Goal: Task Accomplishment & Management: Manage account settings

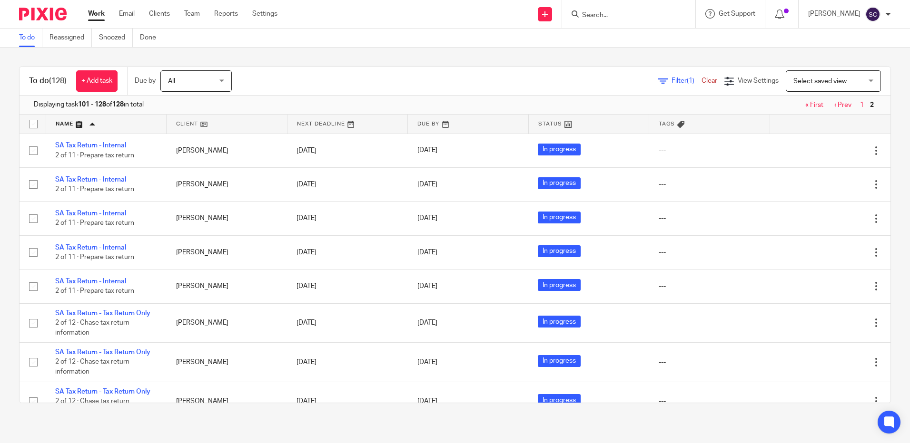
click at [834, 103] on link "‹ Prev" at bounding box center [842, 105] width 17 height 7
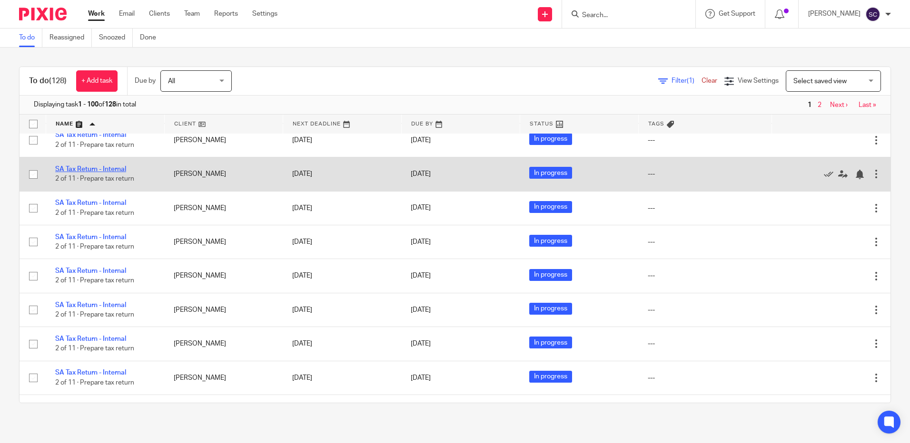
scroll to position [3387, 0]
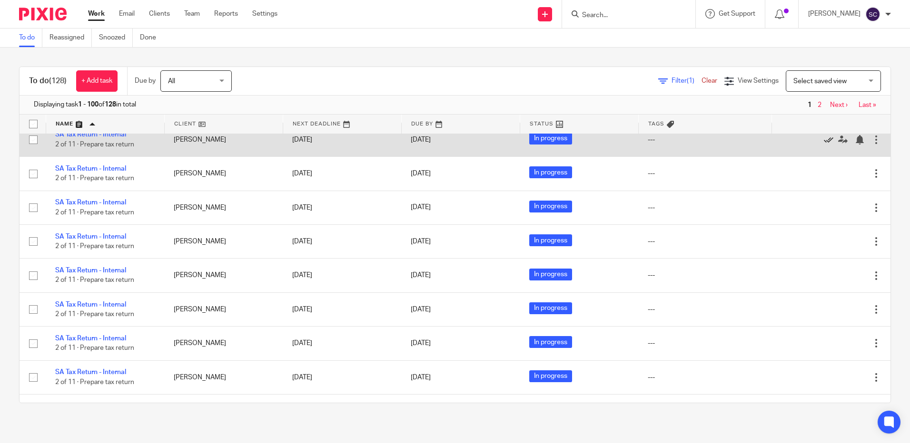
click at [824, 145] on icon at bounding box center [829, 140] width 10 height 10
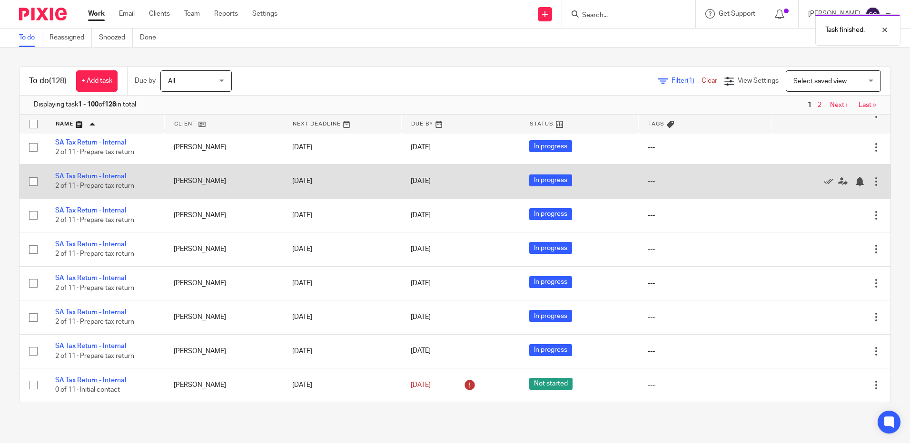
scroll to position [3482, 0]
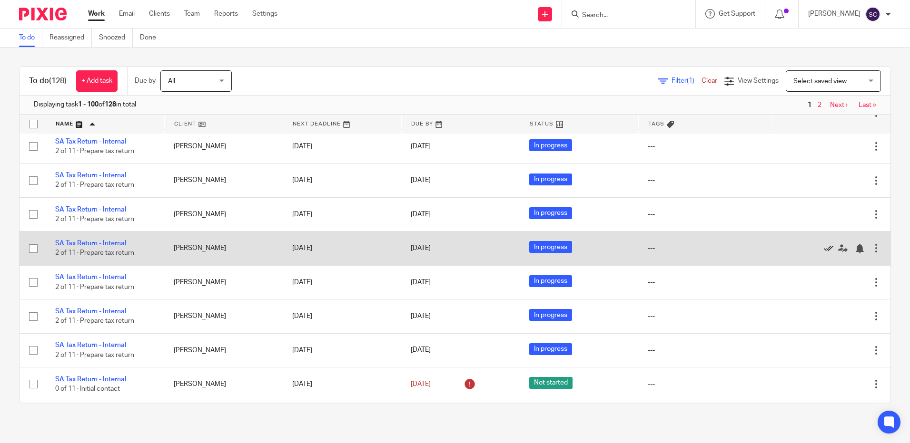
click at [824, 254] on icon at bounding box center [829, 249] width 10 height 10
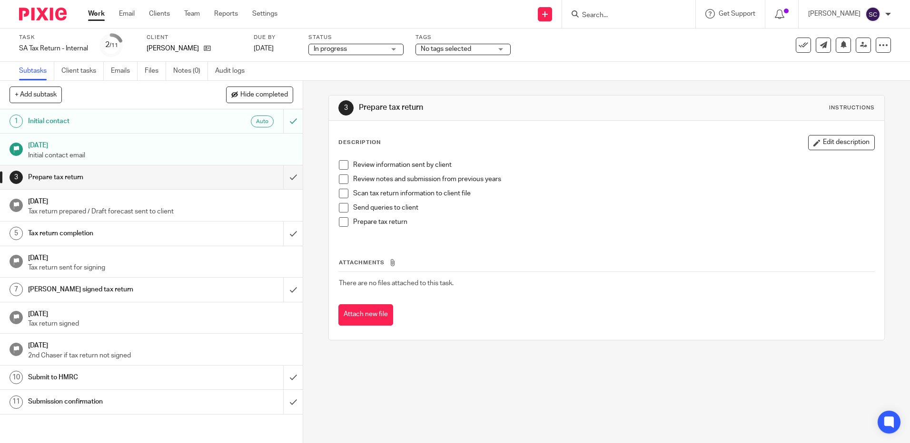
click at [440, 47] on span "No tags selected" at bounding box center [446, 49] width 50 height 7
click at [361, 49] on span "In progress" at bounding box center [349, 49] width 71 height 10
click at [446, 48] on span "No tags selected" at bounding box center [446, 49] width 50 height 7
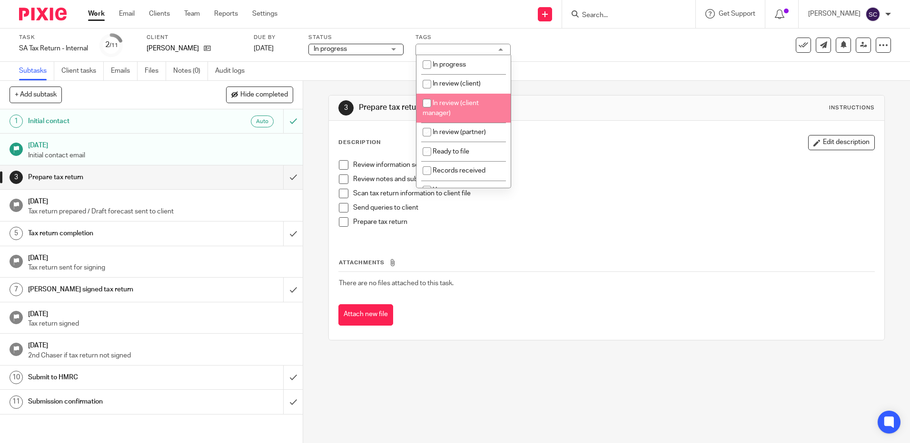
click at [467, 98] on li "In review (client manager)" at bounding box center [463, 108] width 94 height 29
checkbox input "true"
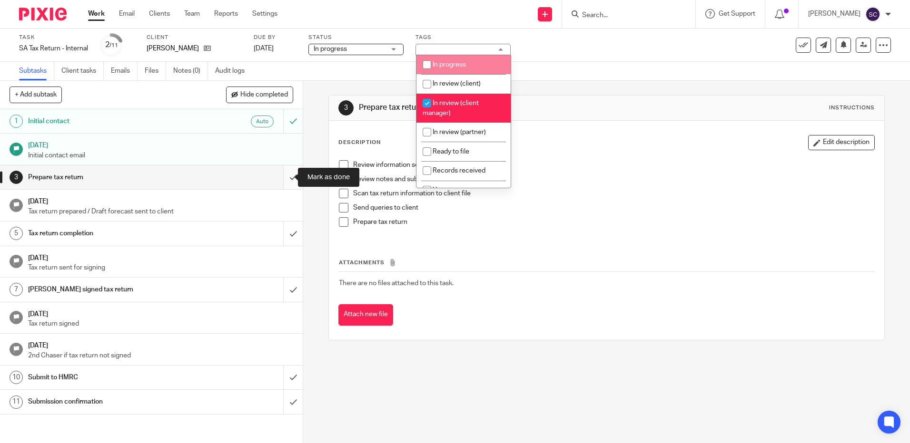
click at [283, 173] on input "submit" at bounding box center [151, 178] width 303 height 24
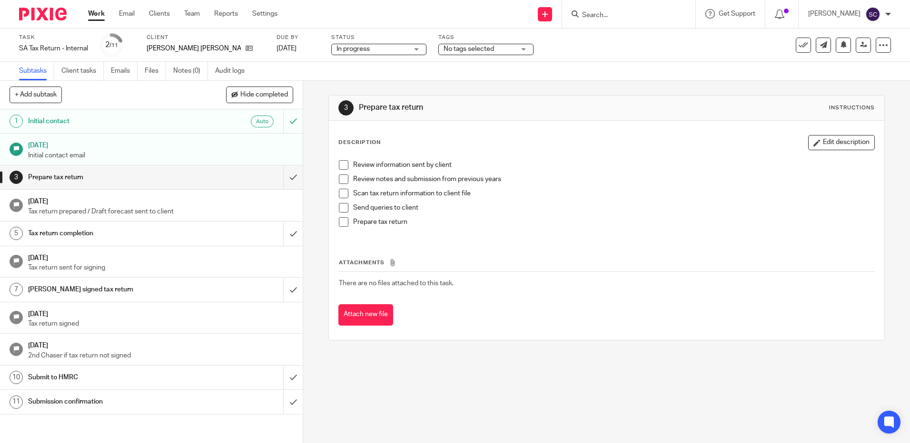
click at [486, 52] on span "No tags selected" at bounding box center [478, 49] width 71 height 10
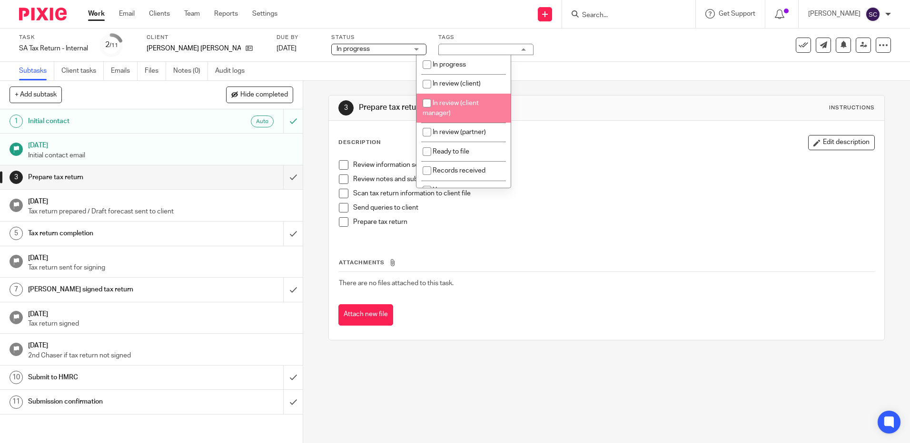
click at [466, 95] on li "In review (client manager)" at bounding box center [463, 108] width 94 height 29
checkbox input "true"
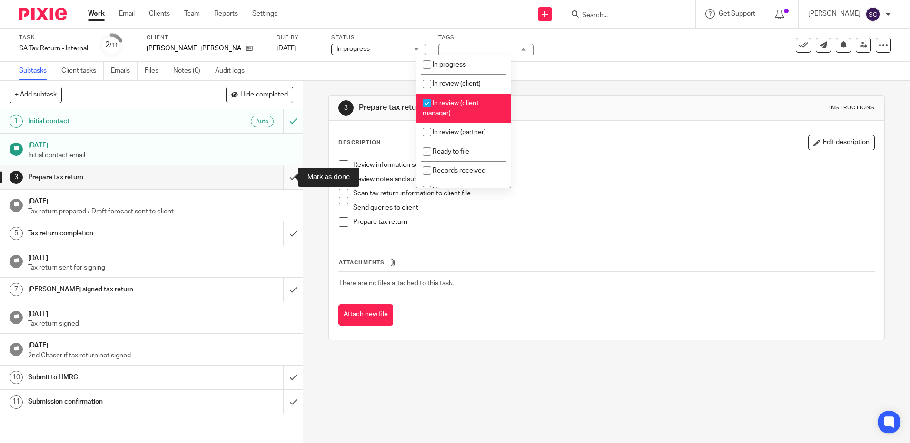
click at [286, 176] on input "submit" at bounding box center [151, 178] width 303 height 24
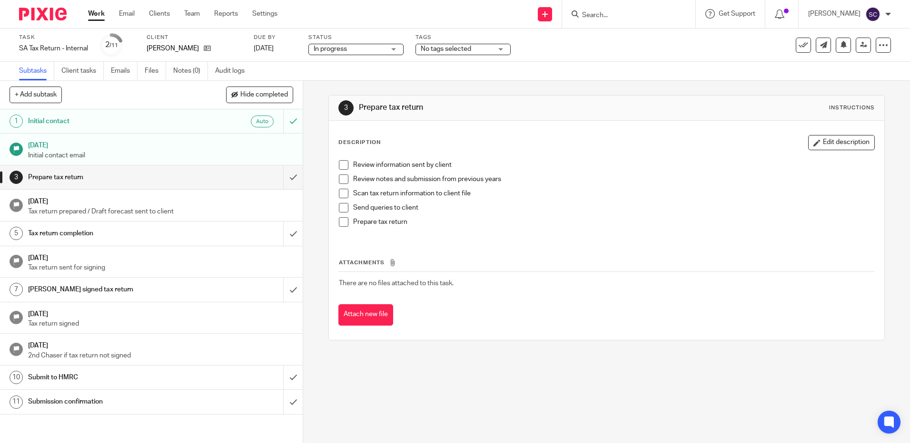
click at [452, 51] on span "No tags selected" at bounding box center [446, 49] width 50 height 7
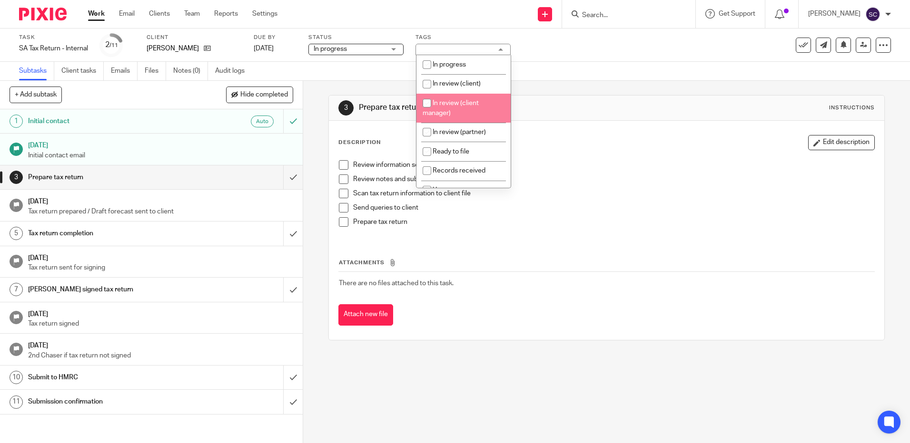
click at [471, 105] on span "In review (client manager)" at bounding box center [450, 108] width 56 height 17
checkbox input "true"
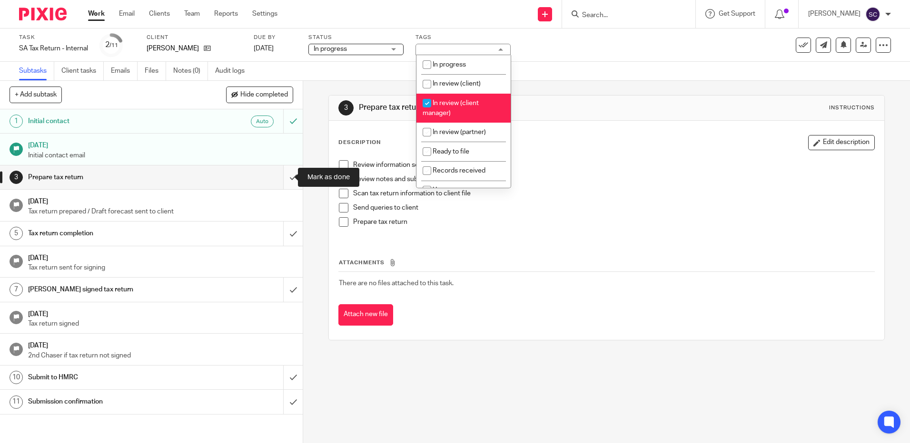
click at [288, 179] on input "submit" at bounding box center [151, 178] width 303 height 24
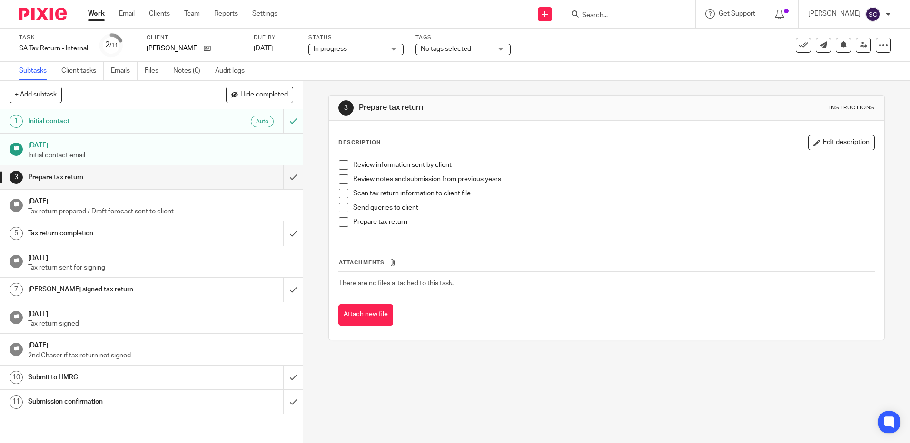
click at [453, 48] on span "No tags selected" at bounding box center [446, 49] width 50 height 7
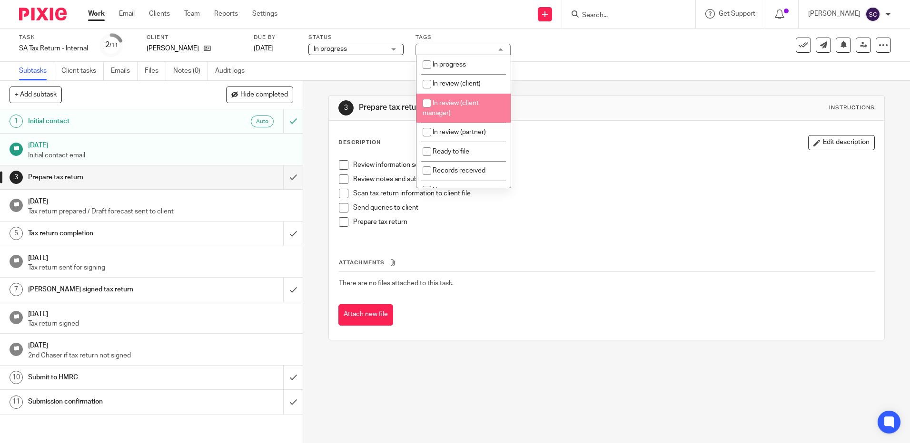
click at [449, 98] on li "In review (client manager)" at bounding box center [463, 108] width 94 height 29
checkbox input "true"
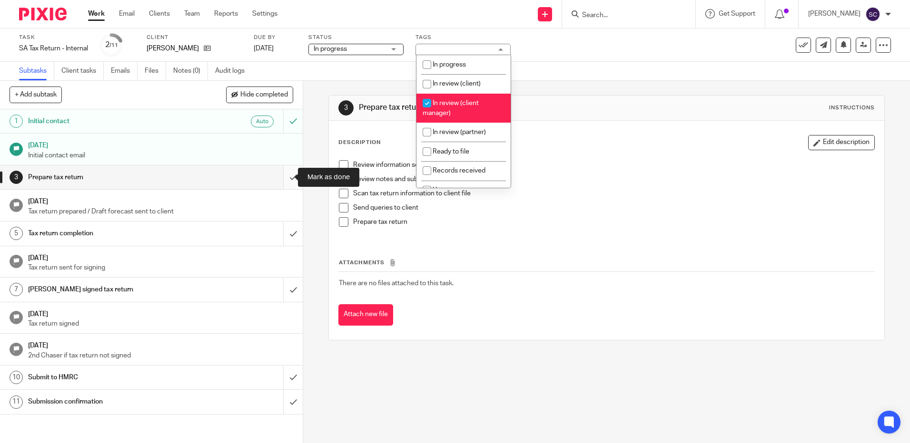
click at [288, 179] on input "submit" at bounding box center [151, 178] width 303 height 24
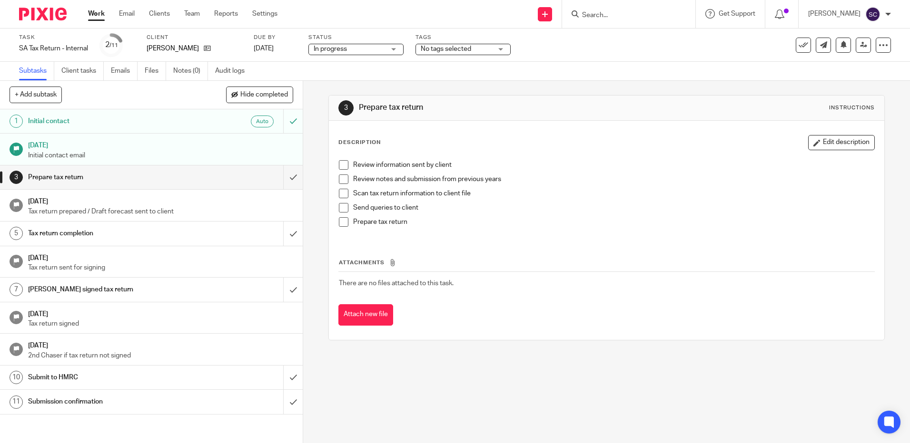
click at [468, 48] on span "No tags selected" at bounding box center [446, 49] width 50 height 7
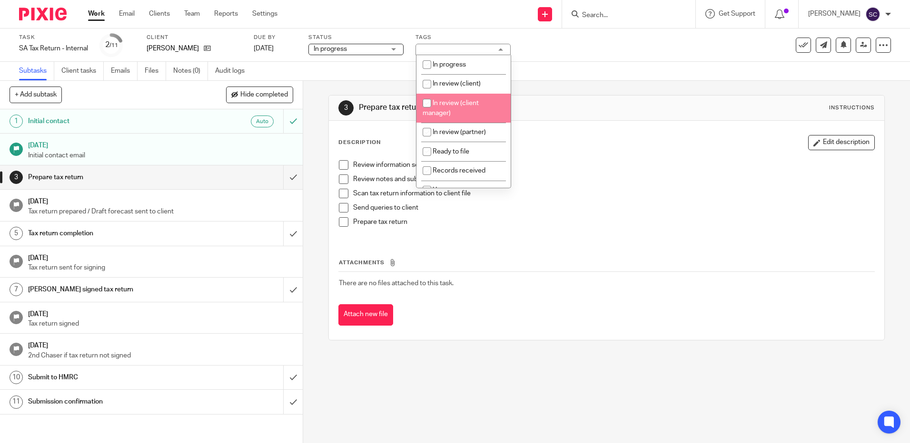
click at [455, 103] on span "In review (client manager)" at bounding box center [450, 108] width 56 height 17
checkbox input "true"
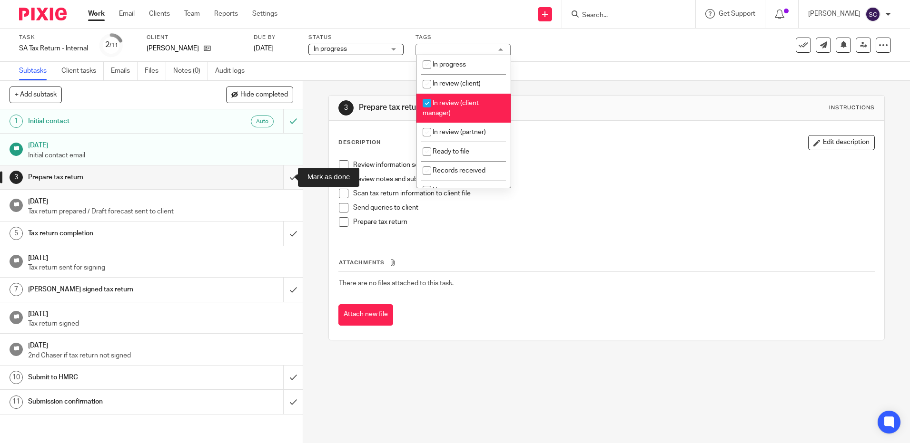
click at [286, 181] on input "submit" at bounding box center [151, 178] width 303 height 24
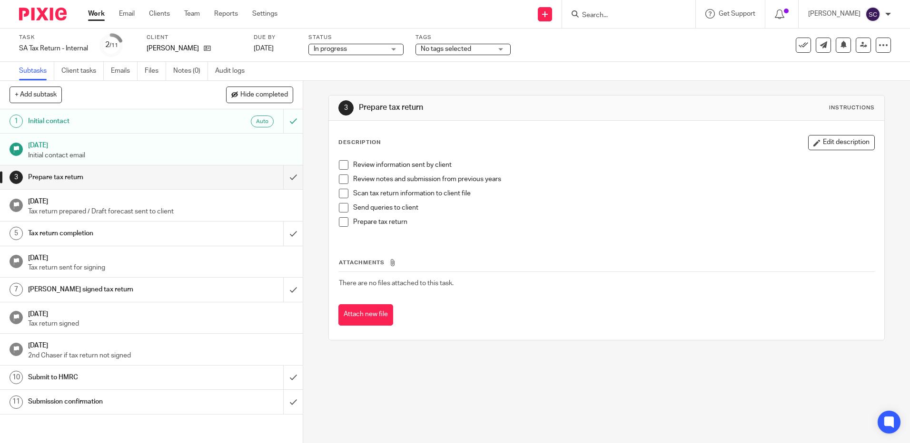
click at [427, 54] on span "No tags selected" at bounding box center [456, 49] width 71 height 10
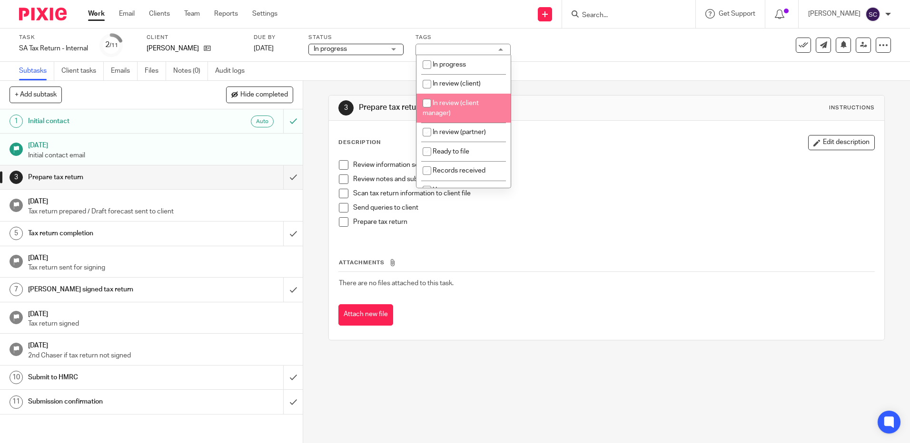
click at [446, 104] on span "In review (client manager)" at bounding box center [450, 108] width 56 height 17
checkbox input "true"
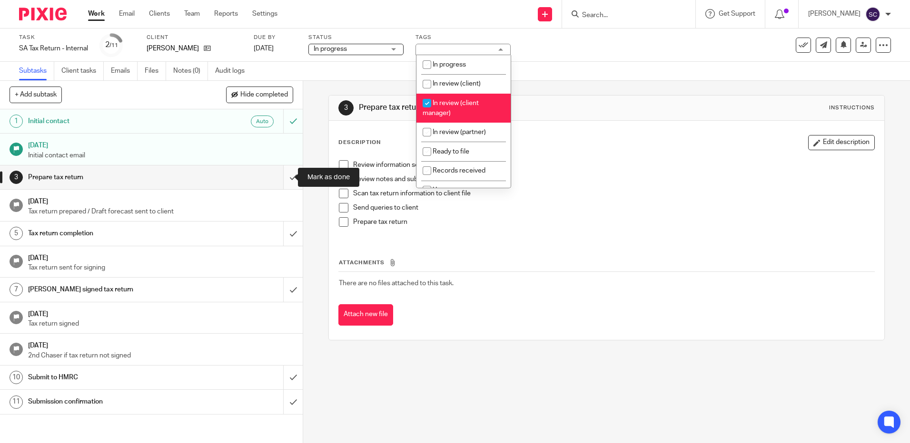
click at [280, 181] on input "submit" at bounding box center [151, 178] width 303 height 24
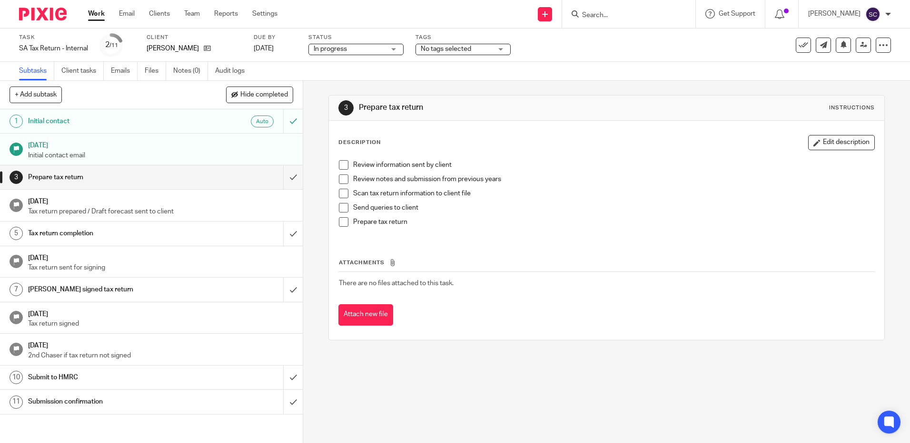
click at [466, 49] on span "No tags selected" at bounding box center [446, 49] width 50 height 7
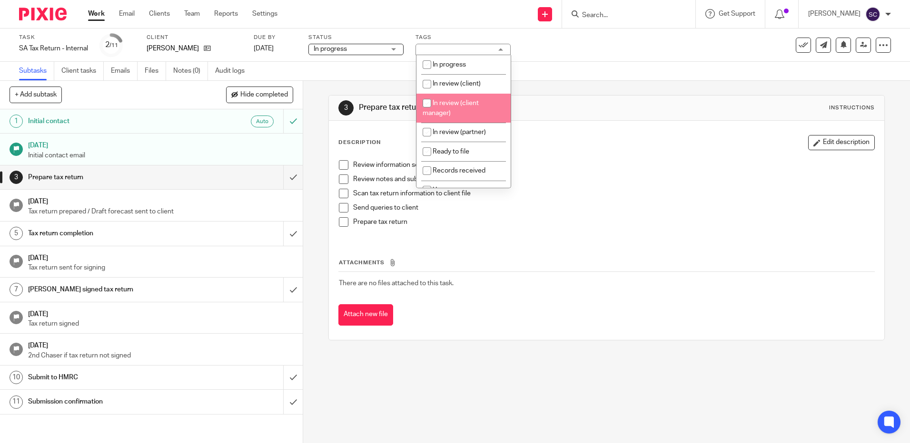
click at [460, 96] on li "In review (client manager)" at bounding box center [463, 108] width 94 height 29
checkbox input "true"
click at [284, 180] on input "submit" at bounding box center [151, 178] width 303 height 24
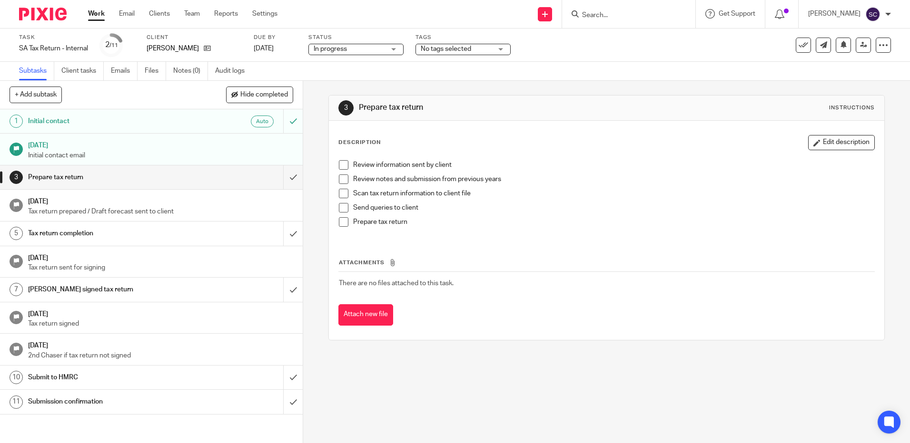
click at [451, 47] on span "No tags selected" at bounding box center [446, 49] width 50 height 7
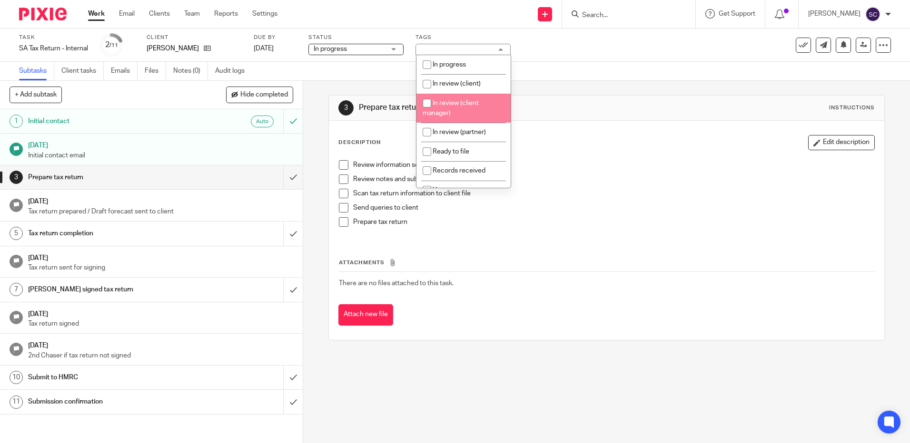
click at [445, 99] on li "In review (client manager)" at bounding box center [463, 108] width 94 height 29
checkbox input "true"
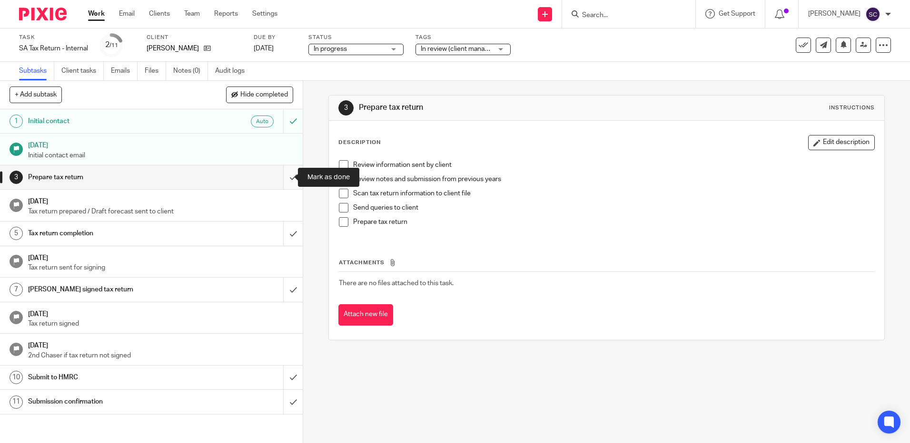
click at [292, 177] on input "submit" at bounding box center [151, 178] width 303 height 24
click at [446, 50] on span "No tags selected" at bounding box center [446, 49] width 50 height 7
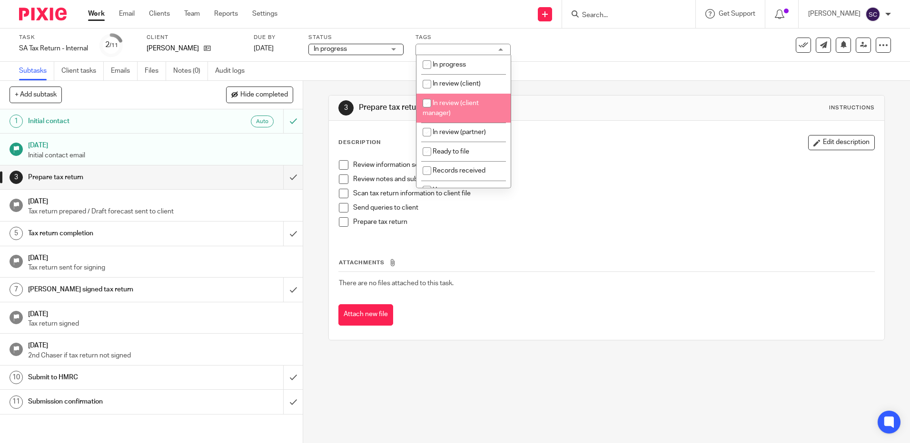
click at [462, 106] on span "In review (client manager)" at bounding box center [450, 108] width 56 height 17
checkbox input "true"
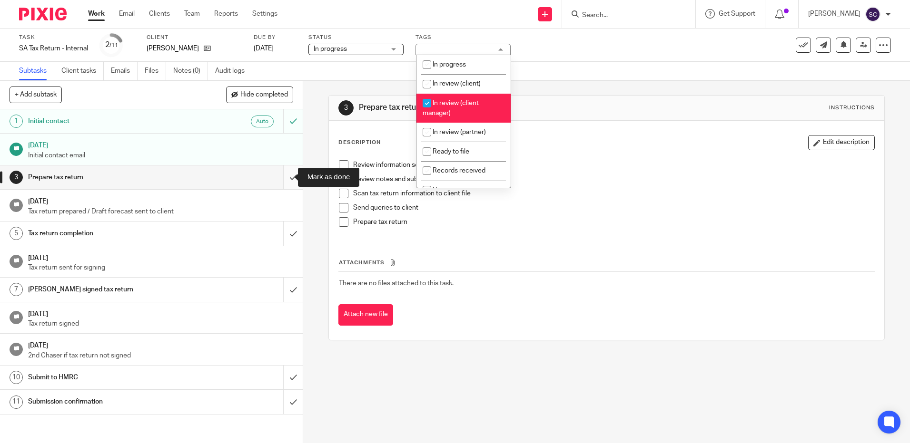
click at [282, 178] on input "submit" at bounding box center [151, 178] width 303 height 24
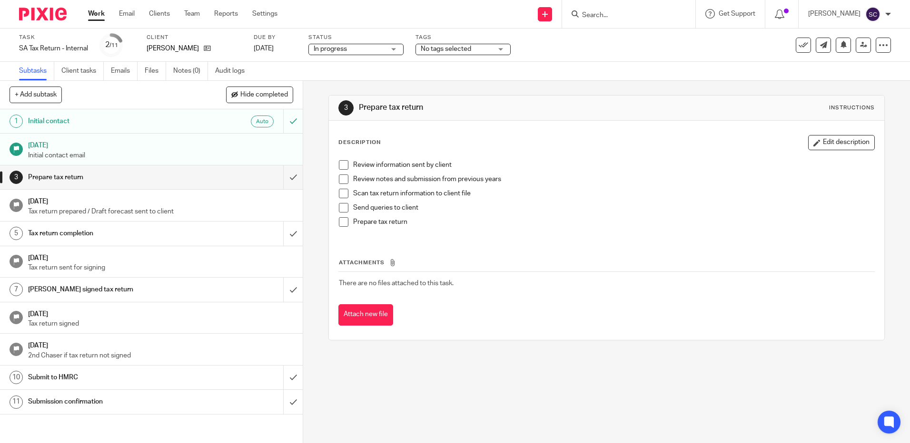
click at [463, 49] on span "No tags selected" at bounding box center [446, 49] width 50 height 7
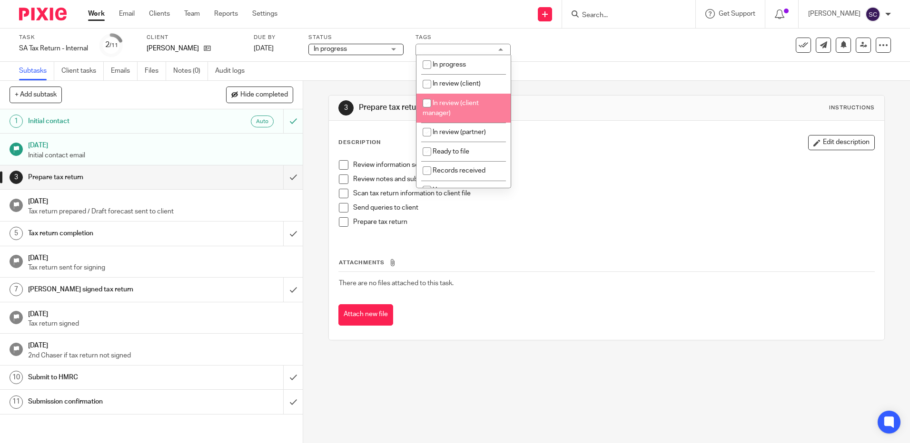
click at [451, 104] on span "In review (client manager)" at bounding box center [450, 108] width 56 height 17
checkbox input "true"
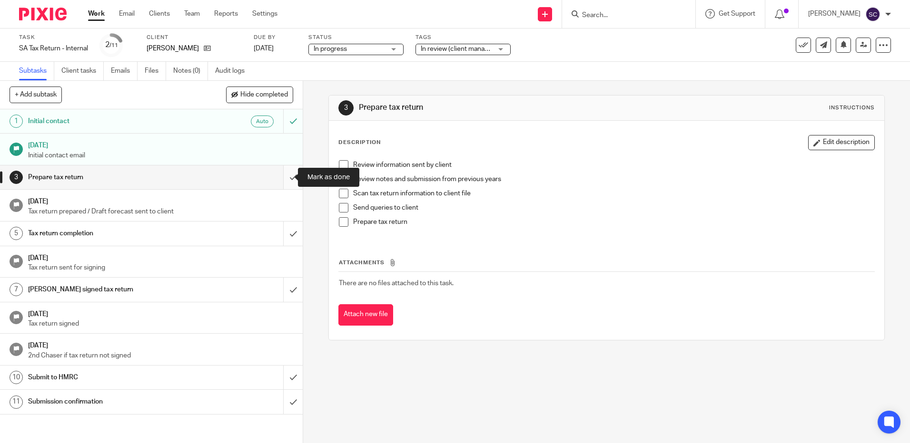
click at [292, 175] on input "submit" at bounding box center [151, 178] width 303 height 24
click at [459, 49] on span "No tags selected" at bounding box center [446, 49] width 50 height 7
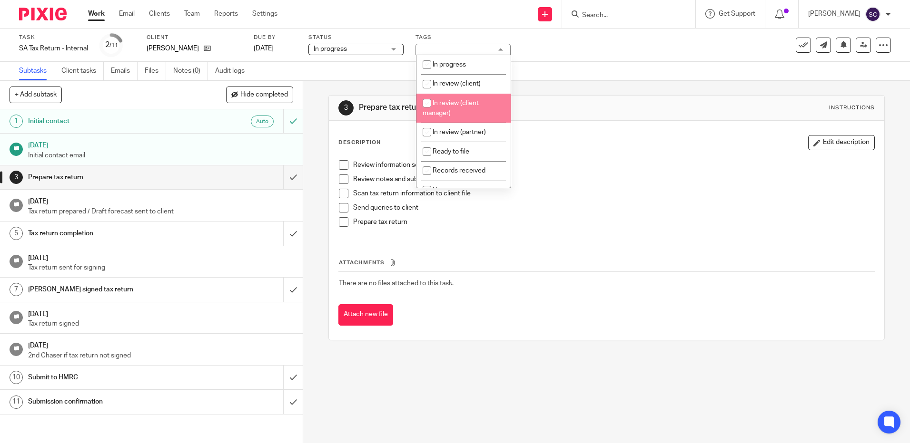
drag, startPoint x: 451, startPoint y: 110, endPoint x: 440, endPoint y: 118, distance: 13.6
click at [452, 109] on li "In review (client manager)" at bounding box center [463, 108] width 94 height 29
checkbox input "true"
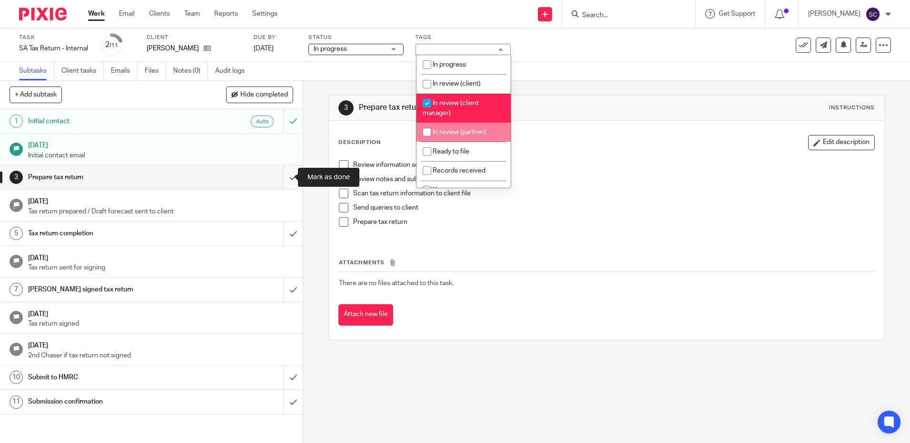
click at [291, 184] on input "submit" at bounding box center [151, 178] width 303 height 24
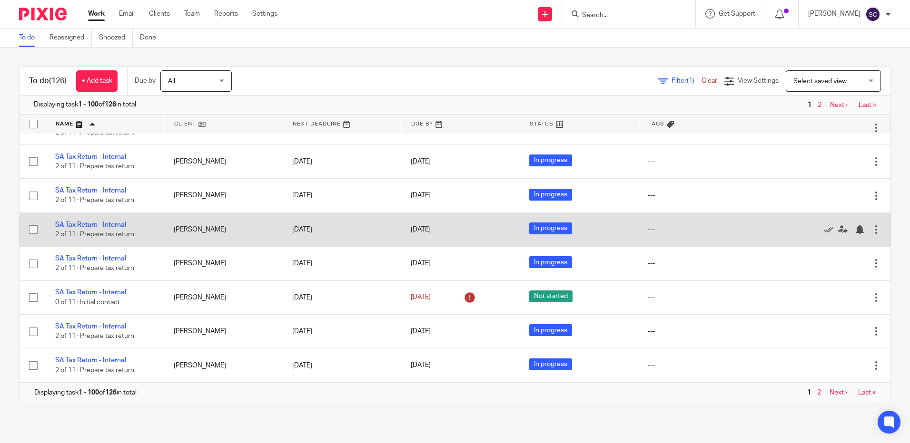
scroll to position [3720, 0]
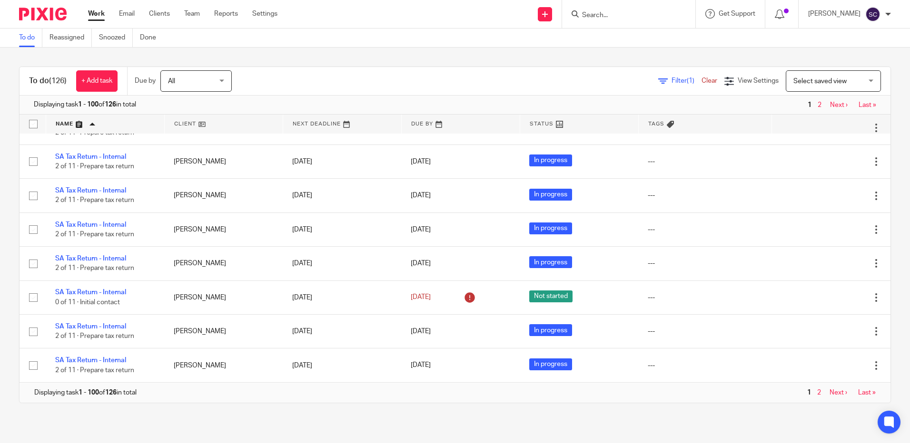
click at [827, 100] on div "1 2 Next › Last »" at bounding box center [840, 104] width 90 height 9
click at [830, 108] on link "Next ›" at bounding box center [839, 105] width 18 height 7
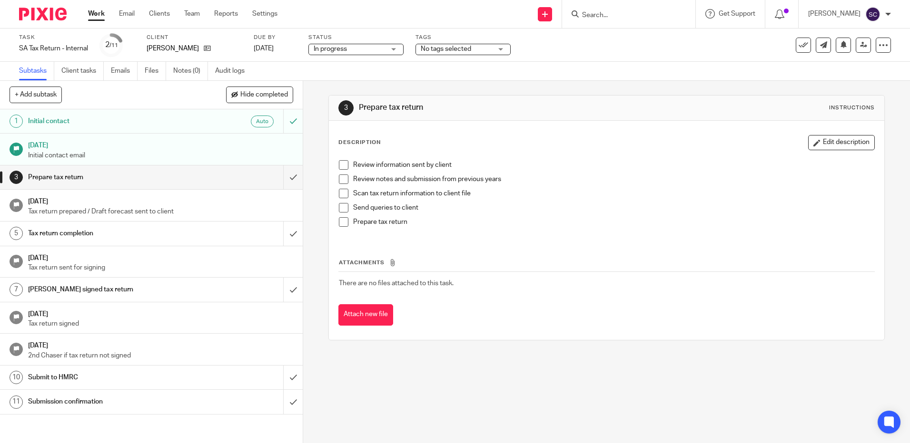
click at [440, 55] on div "No tags selected" at bounding box center [462, 49] width 95 height 11
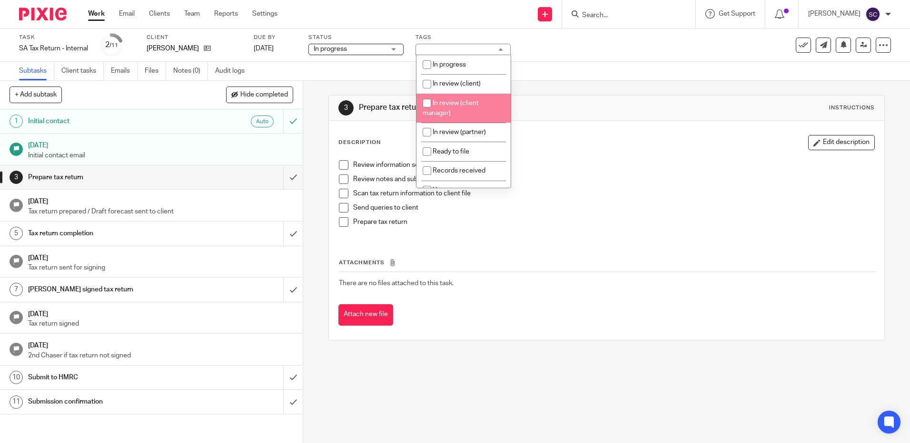
click at [447, 108] on li "In review (client manager)" at bounding box center [463, 108] width 94 height 29
checkbox input "true"
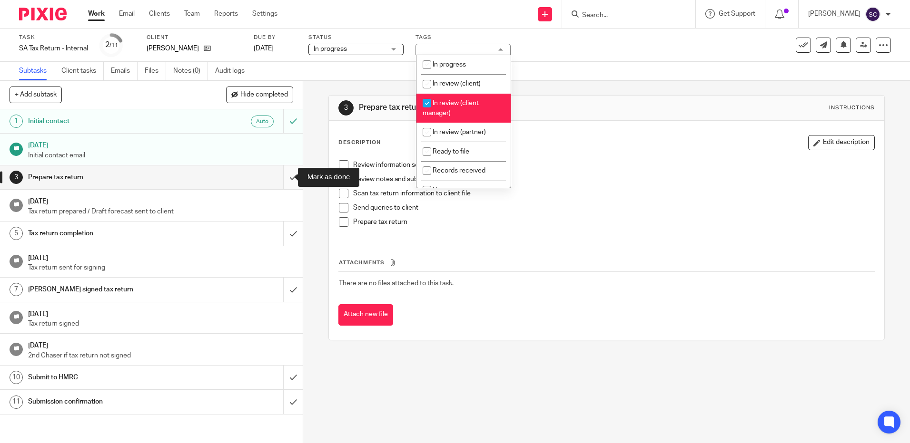
click at [286, 184] on input "submit" at bounding box center [151, 178] width 303 height 24
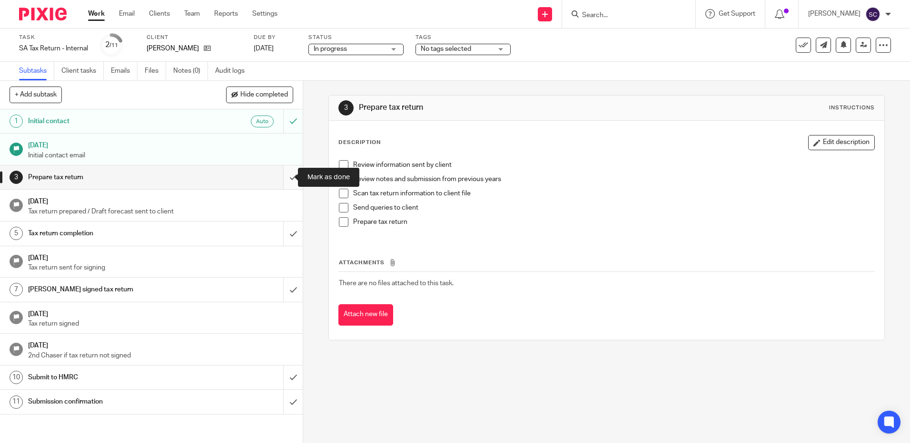
click at [283, 180] on input "submit" at bounding box center [151, 178] width 303 height 24
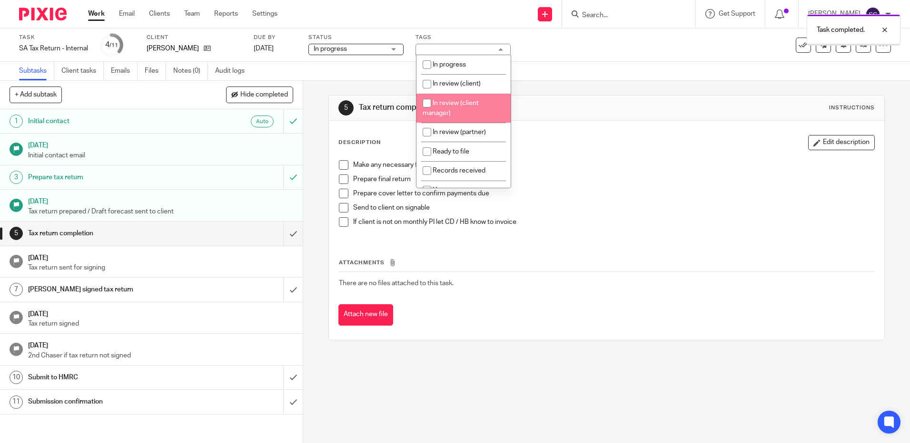
click at [459, 104] on span "In review (client manager)" at bounding box center [450, 108] width 56 height 17
checkbox input "true"
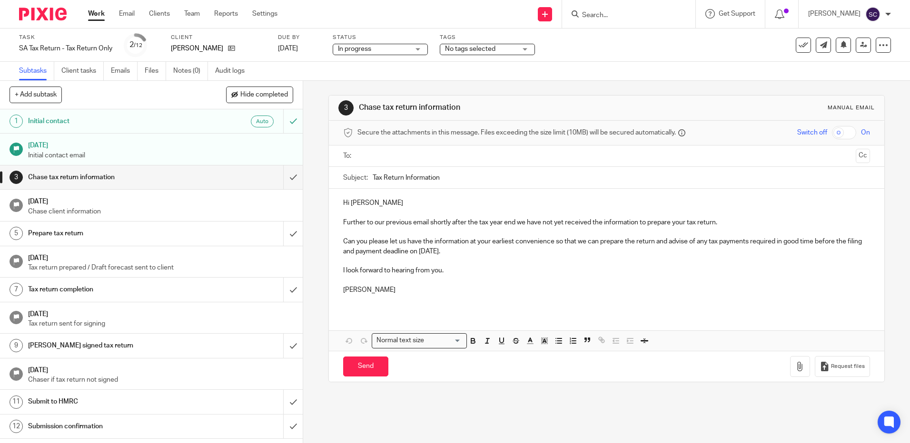
click at [495, 49] on span "No tags selected" at bounding box center [470, 49] width 50 height 7
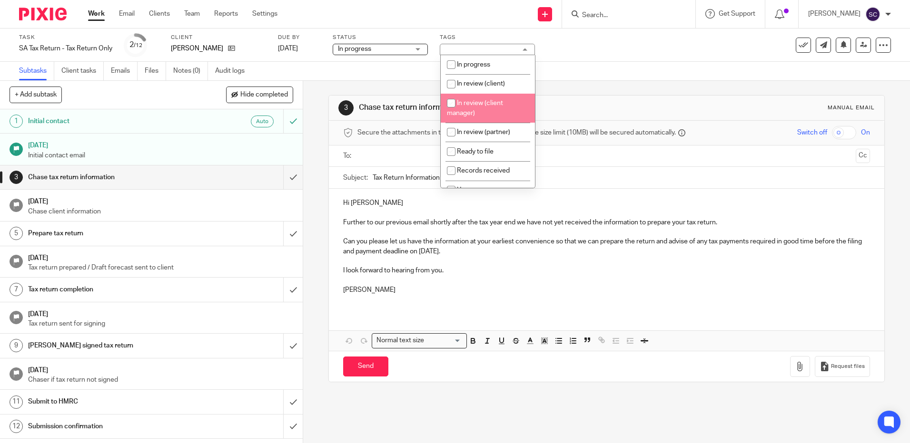
click at [476, 109] on li "In review (client manager)" at bounding box center [488, 108] width 94 height 29
checkbox input "true"
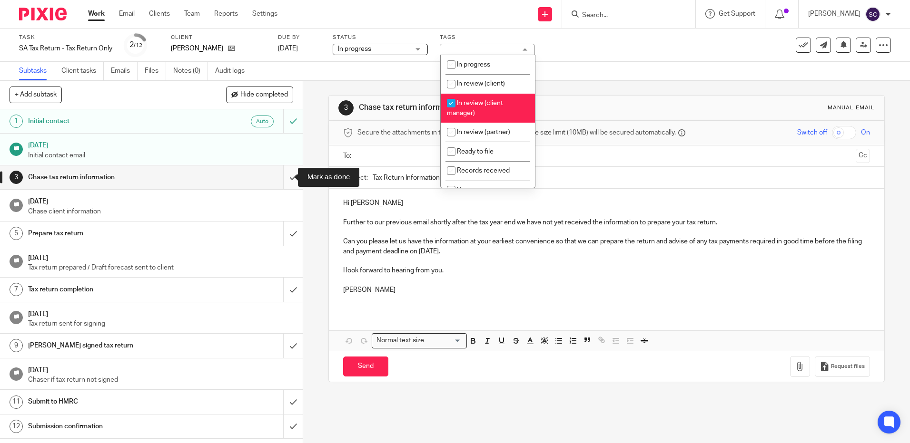
click at [283, 175] on input "submit" at bounding box center [151, 178] width 303 height 24
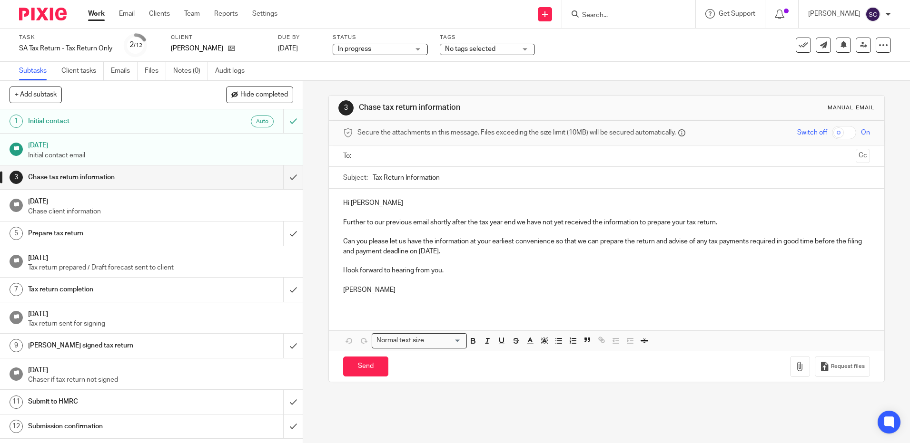
click at [457, 49] on span "No tags selected" at bounding box center [470, 49] width 50 height 7
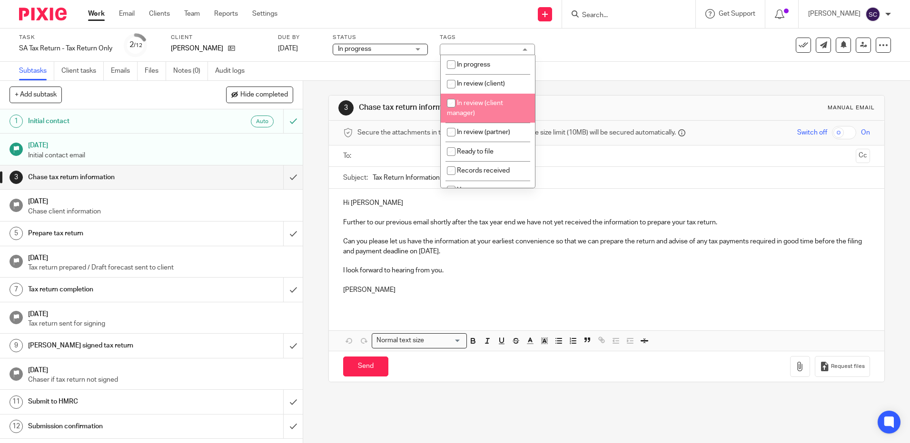
click at [467, 95] on li "In review (client manager)" at bounding box center [488, 108] width 94 height 29
checkbox input "true"
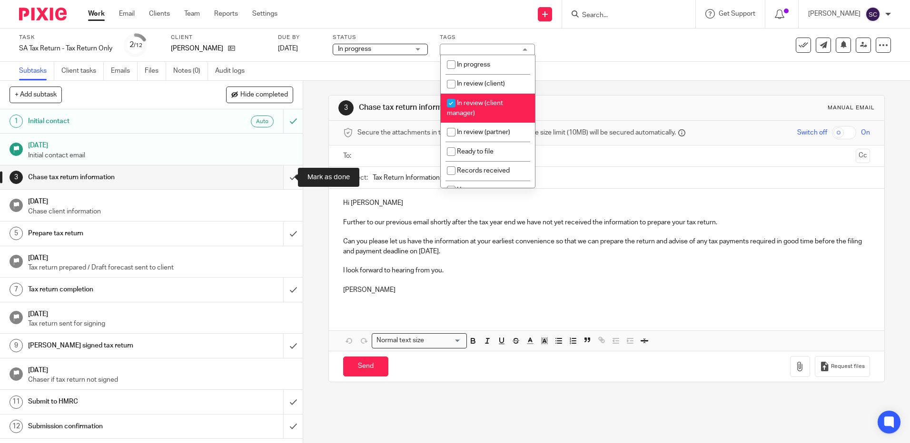
click at [282, 179] on input "submit" at bounding box center [151, 178] width 303 height 24
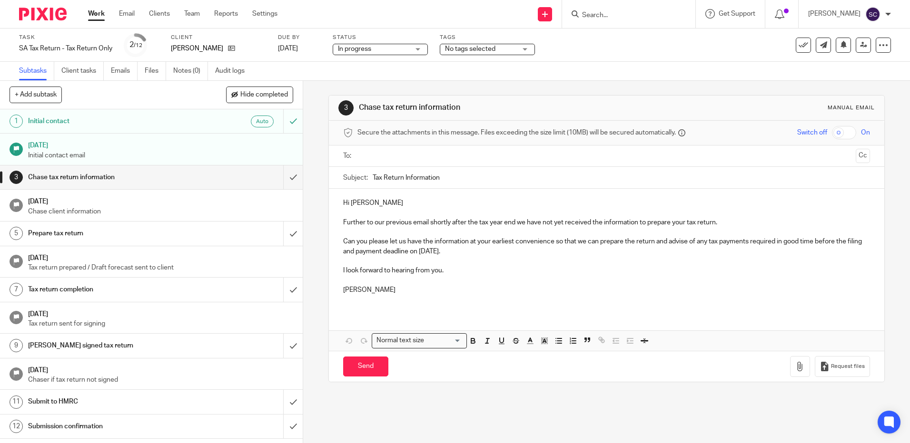
click at [471, 47] on span "No tags selected" at bounding box center [470, 49] width 50 height 7
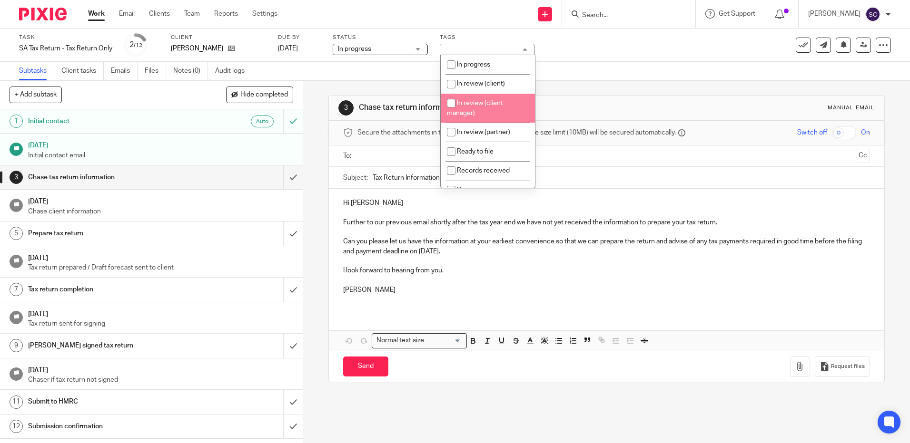
click at [465, 97] on li "In review (client manager)" at bounding box center [488, 108] width 94 height 29
checkbox input "true"
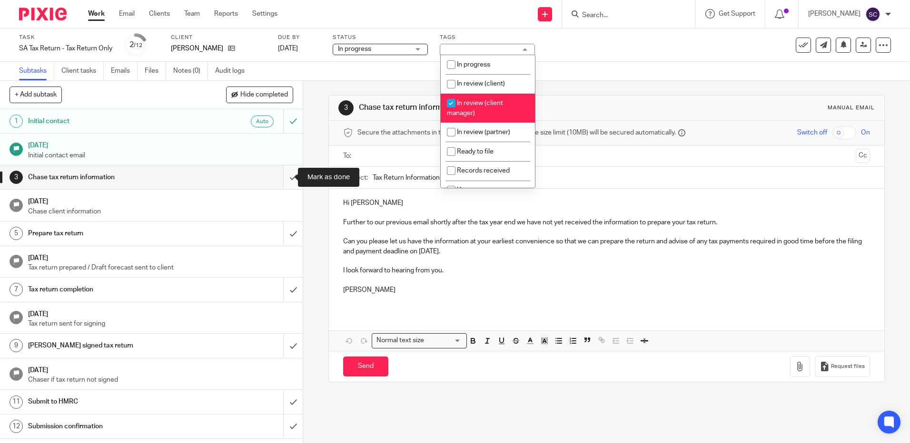
click at [289, 182] on input "submit" at bounding box center [151, 178] width 303 height 24
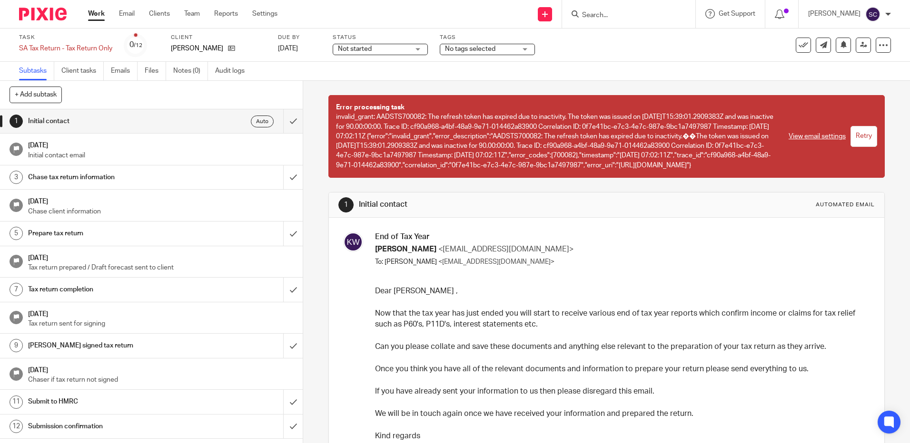
click at [470, 50] on span "No tags selected" at bounding box center [470, 49] width 50 height 7
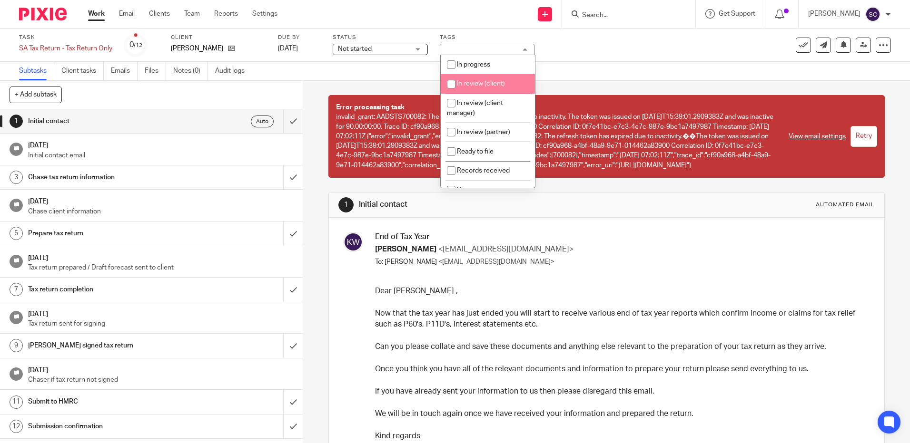
click at [471, 87] on li "In review (client)" at bounding box center [488, 84] width 94 height 20
click at [492, 81] on span "In review (client)" at bounding box center [481, 83] width 48 height 7
checkbox input "false"
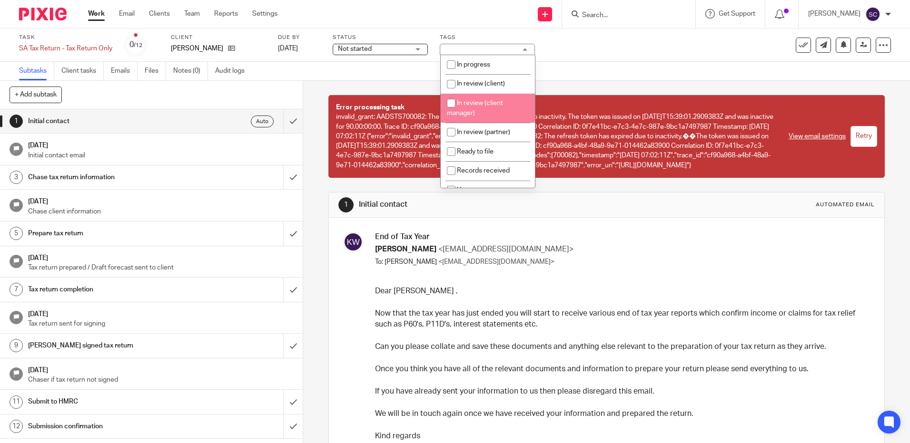
click at [482, 106] on span "In review (client manager)" at bounding box center [475, 108] width 56 height 17
checkbox input "true"
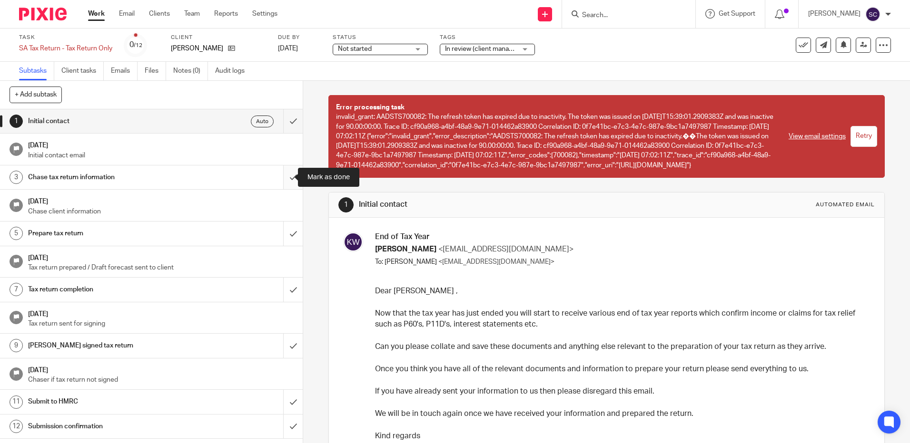
click at [282, 179] on input "submit" at bounding box center [151, 178] width 303 height 24
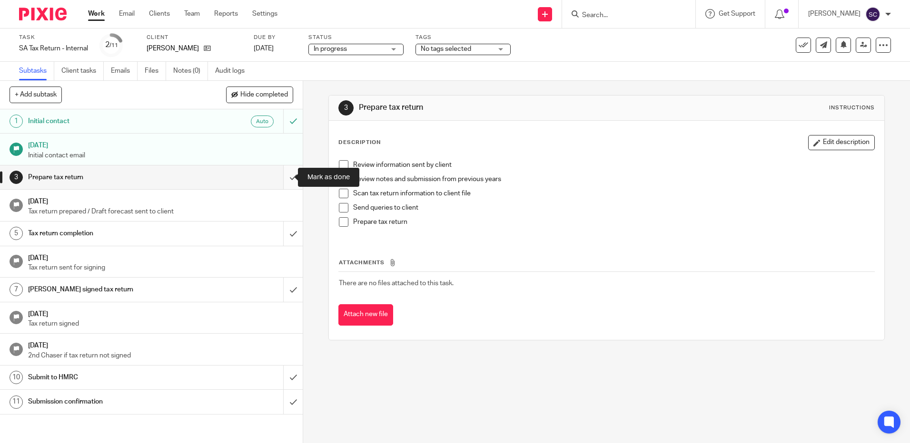
click at [282, 176] on input "submit" at bounding box center [151, 178] width 303 height 24
click at [453, 45] on span "No tags selected" at bounding box center [456, 49] width 71 height 10
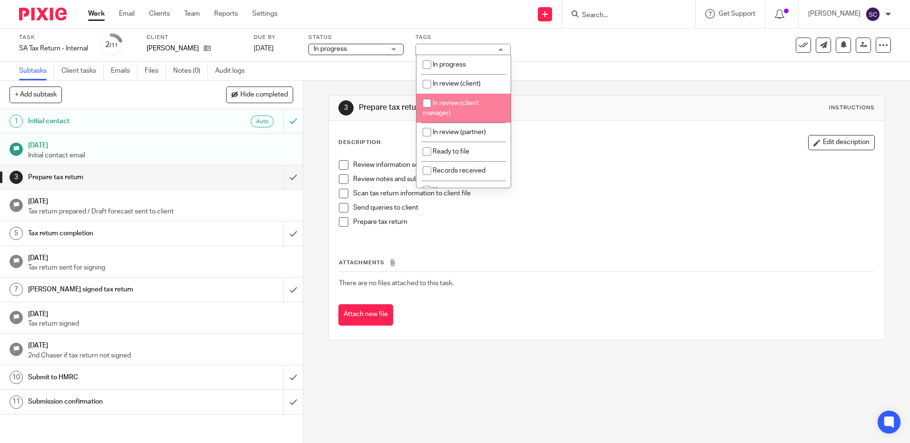
click at [451, 107] on li "In review (client manager)" at bounding box center [463, 108] width 94 height 29
checkbox input "true"
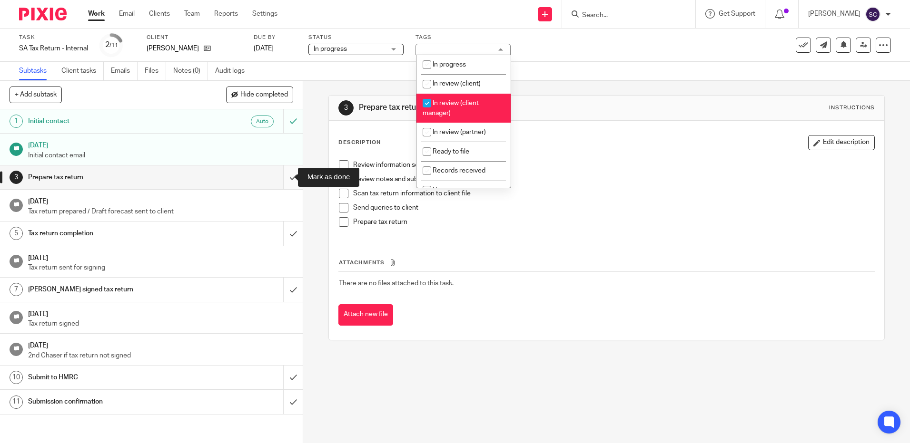
click at [288, 181] on input "submit" at bounding box center [151, 178] width 303 height 24
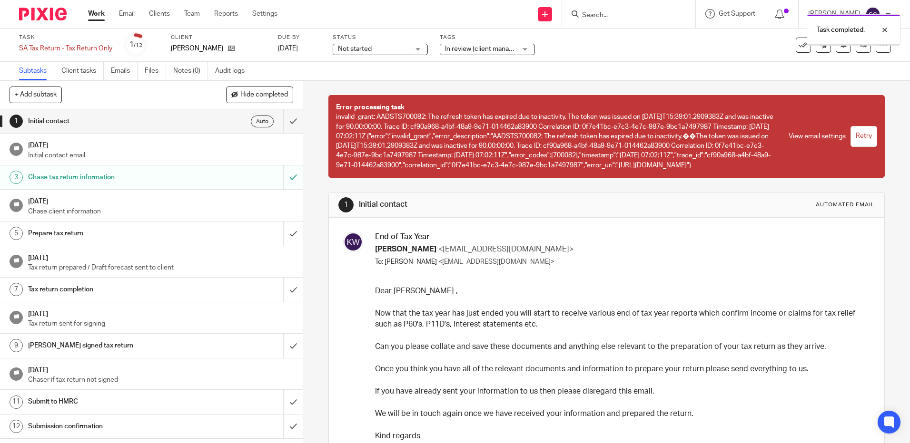
click at [284, 122] on input "submit" at bounding box center [151, 121] width 303 height 24
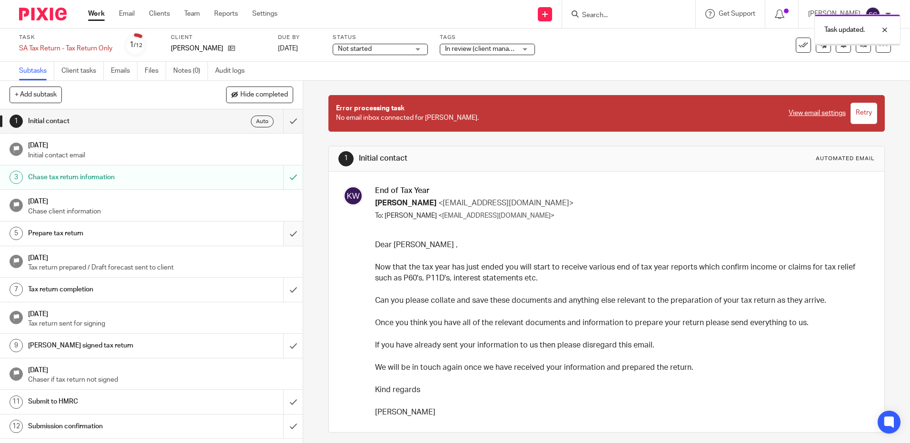
click at [283, 236] on input "submit" at bounding box center [151, 234] width 303 height 24
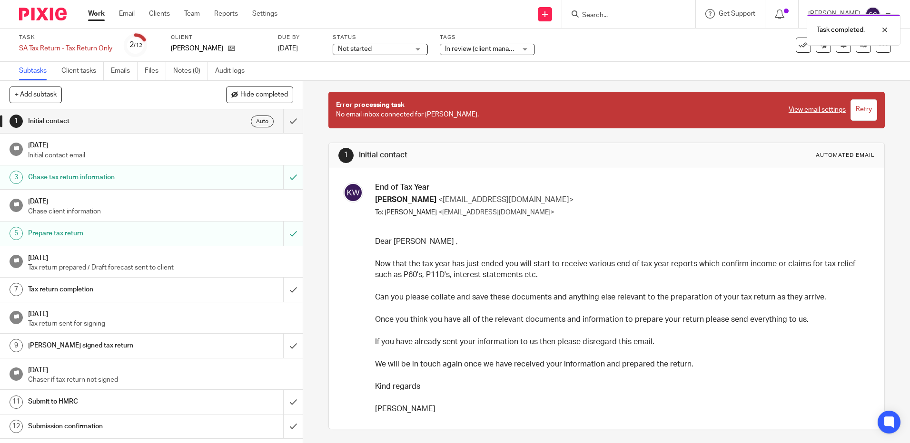
scroll to position [4, 0]
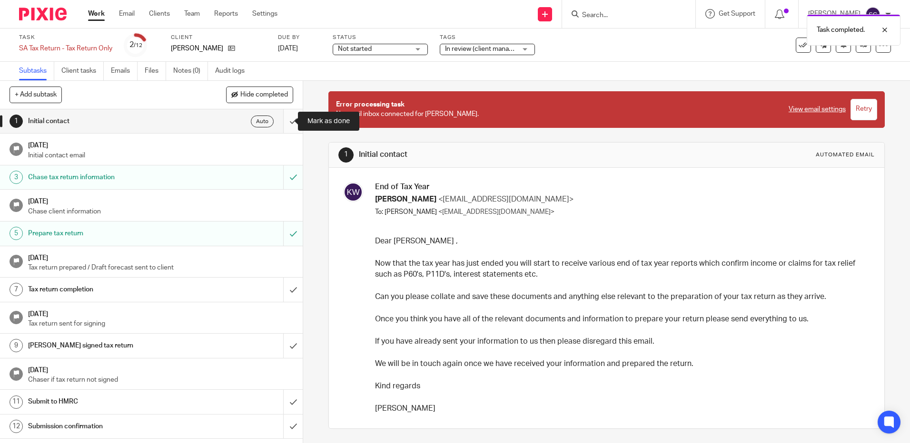
click at [283, 124] on input "submit" at bounding box center [151, 121] width 303 height 24
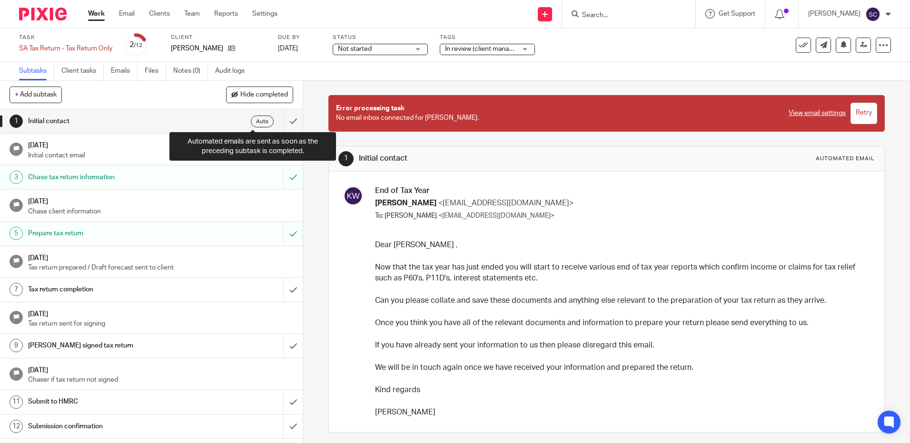
click at [253, 122] on div "Auto" at bounding box center [262, 122] width 23 height 12
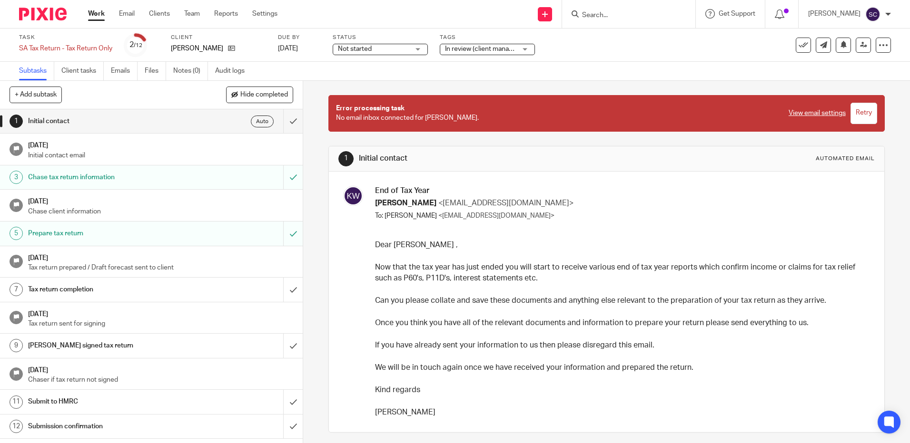
click at [285, 122] on input "submit" at bounding box center [151, 121] width 303 height 24
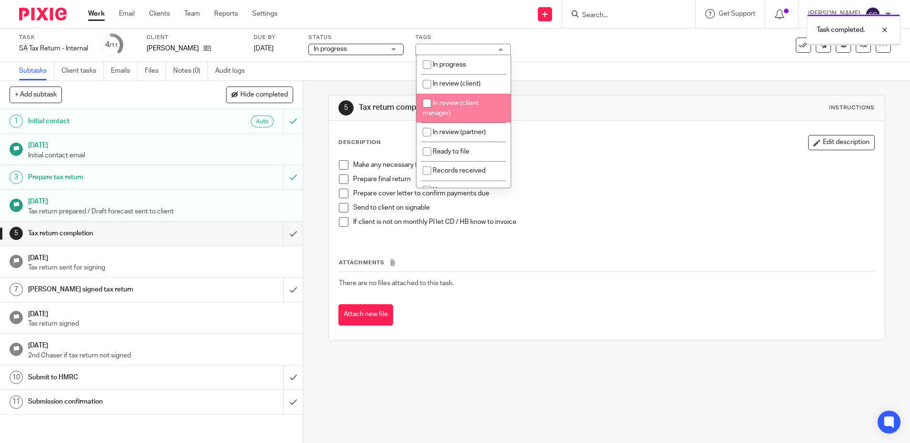
click at [471, 108] on li "In review (client manager)" at bounding box center [463, 108] width 94 height 29
checkbox input "true"
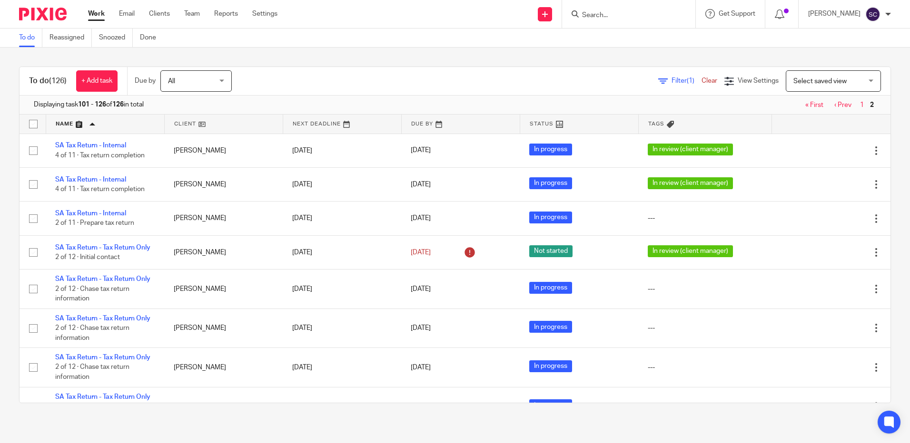
click at [298, 128] on link at bounding box center [342, 124] width 118 height 19
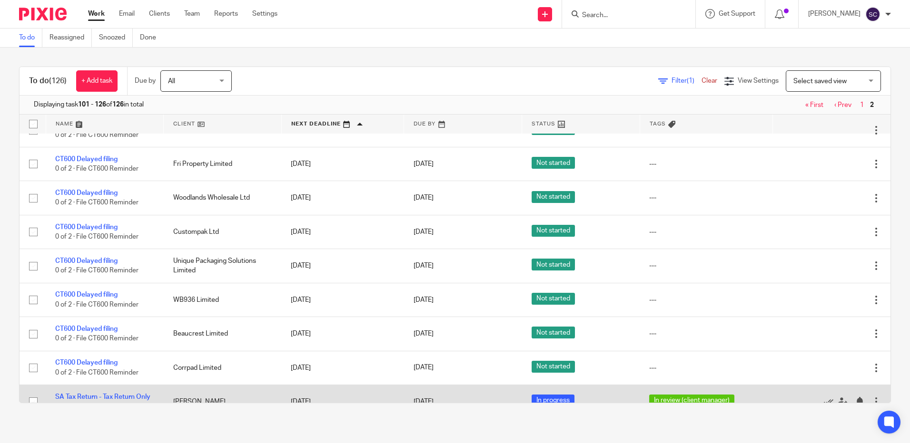
scroll to position [650, 0]
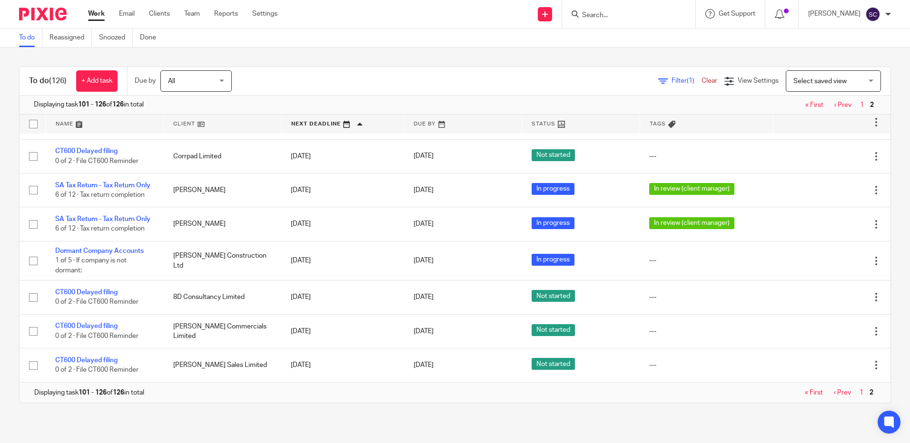
click at [796, 98] on div "Displaying task 101 - 126 of 126 in total « First ‹ Prev 1 2" at bounding box center [455, 105] width 871 height 19
click at [798, 111] on div "Displaying task 101 - 126 of 126 in total « First ‹ Prev 1 2" at bounding box center [455, 105] width 871 height 19
click at [813, 100] on div "Displaying task 101 - 126 of 126 in total « First ‹ Prev 1 2" at bounding box center [455, 105] width 871 height 19
click at [809, 99] on div "Displaying task 101 - 126 of 126 in total « First ‹ Prev 1 2" at bounding box center [455, 105] width 871 height 19
drag, startPoint x: 801, startPoint y: 117, endPoint x: 807, endPoint y: 95, distance: 23.3
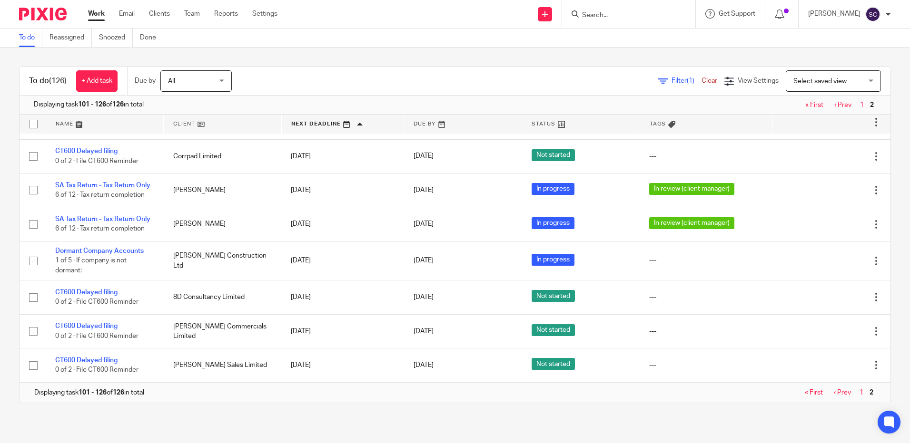
click at [803, 110] on div "To do (126) + Add task Due by All All Today Tomorrow This week Next week This m…" at bounding box center [455, 235] width 872 height 337
click at [805, 102] on link "« First" at bounding box center [814, 105] width 18 height 7
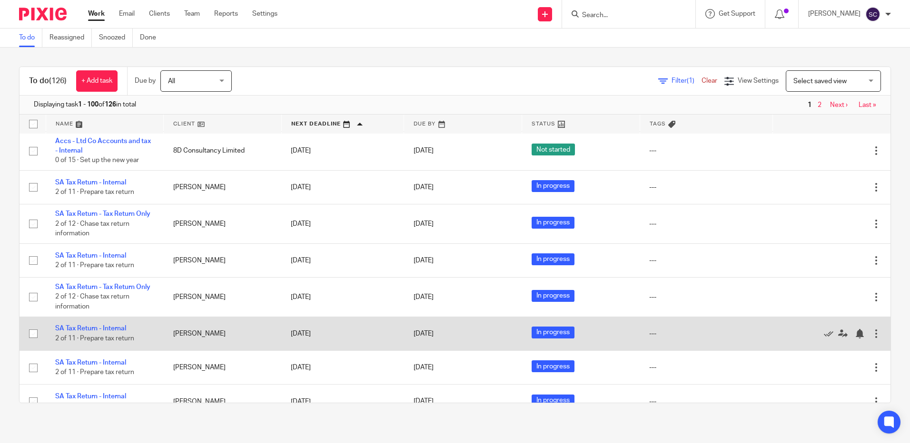
scroll to position [2446, 0]
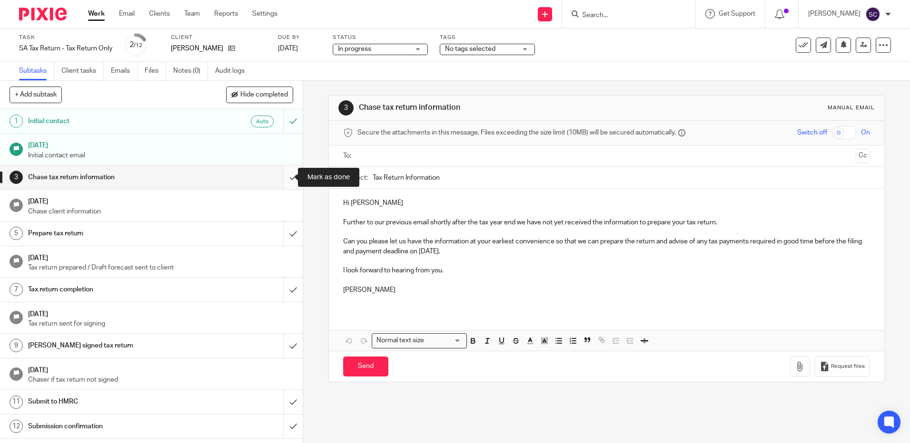
click at [278, 177] on input "submit" at bounding box center [151, 178] width 303 height 24
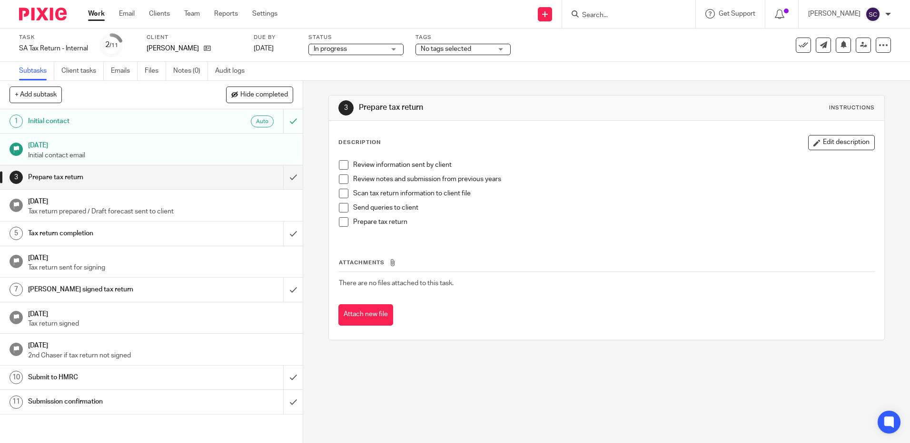
click at [461, 51] on span "No tags selected" at bounding box center [446, 49] width 50 height 7
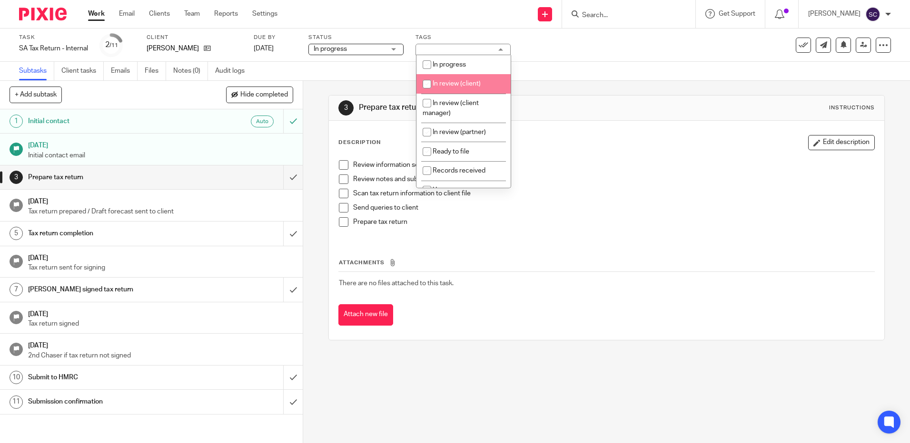
click at [456, 91] on li "In review (client)" at bounding box center [463, 84] width 94 height 20
click at [458, 87] on span "In review (client)" at bounding box center [456, 83] width 48 height 7
checkbox input "false"
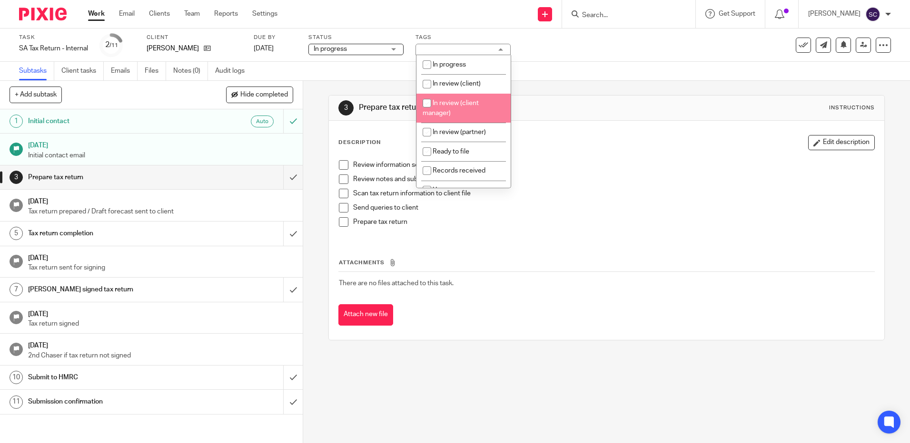
click at [456, 103] on span "In review (client manager)" at bounding box center [450, 108] width 56 height 17
checkbox input "true"
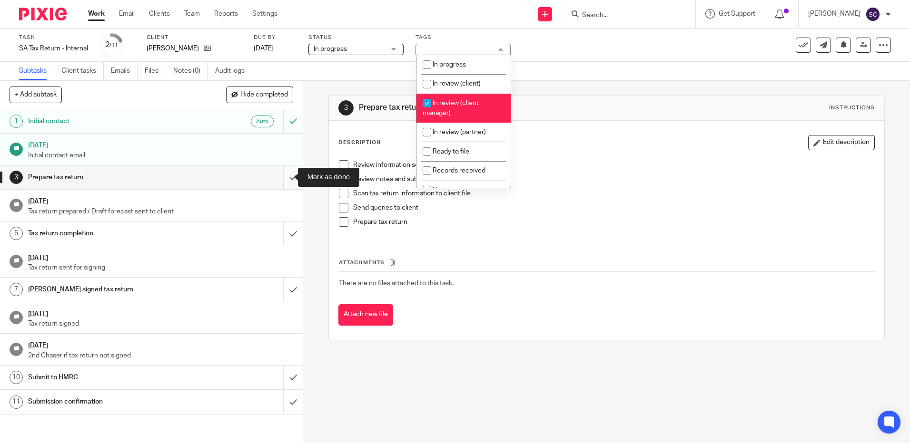
click at [283, 176] on input "submit" at bounding box center [151, 178] width 303 height 24
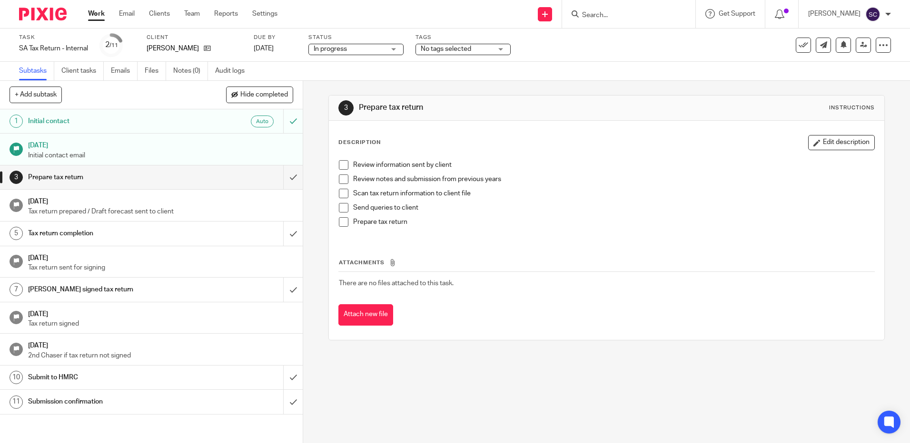
click at [451, 52] on span "No tags selected" at bounding box center [446, 49] width 50 height 7
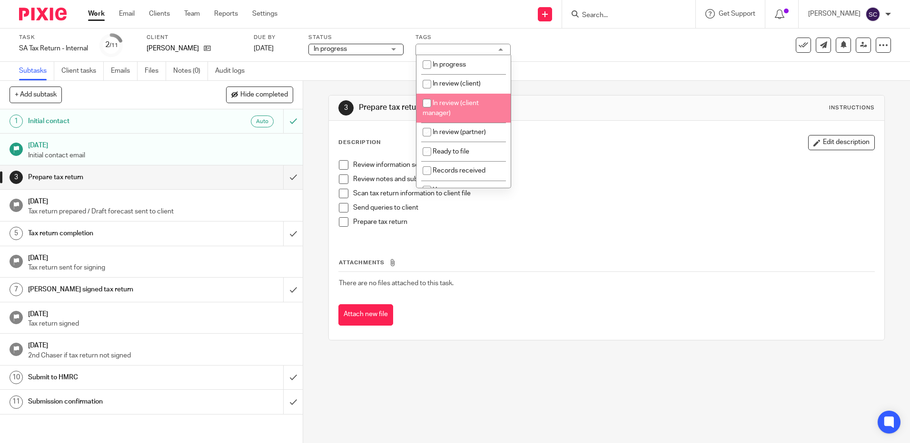
click at [451, 100] on span "In review (client manager)" at bounding box center [450, 108] width 56 height 17
click at [451, 106] on span "In review (client manager)" at bounding box center [450, 108] width 56 height 17
click at [449, 105] on span "In review (client manager)" at bounding box center [450, 108] width 56 height 17
checkbox input "true"
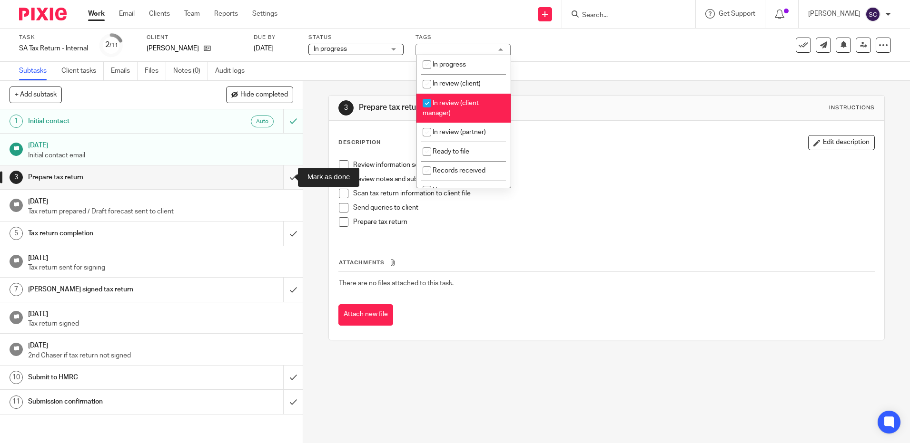
click at [285, 180] on input "submit" at bounding box center [151, 178] width 303 height 24
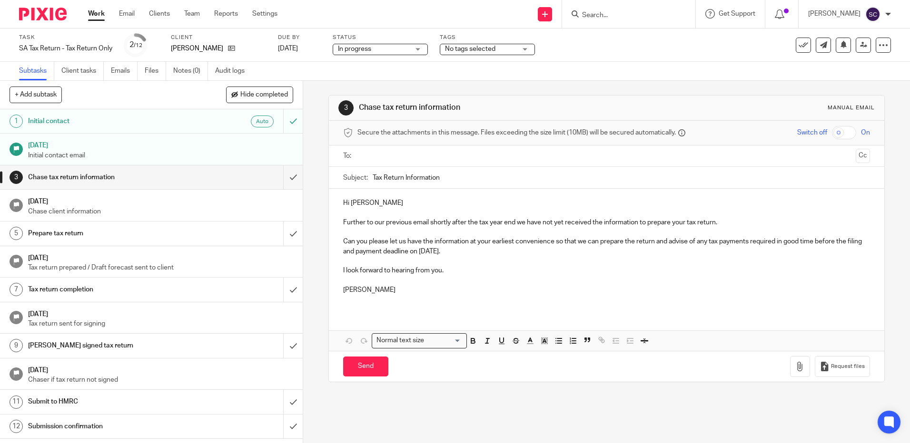
click at [489, 49] on span "No tags selected" at bounding box center [470, 49] width 50 height 7
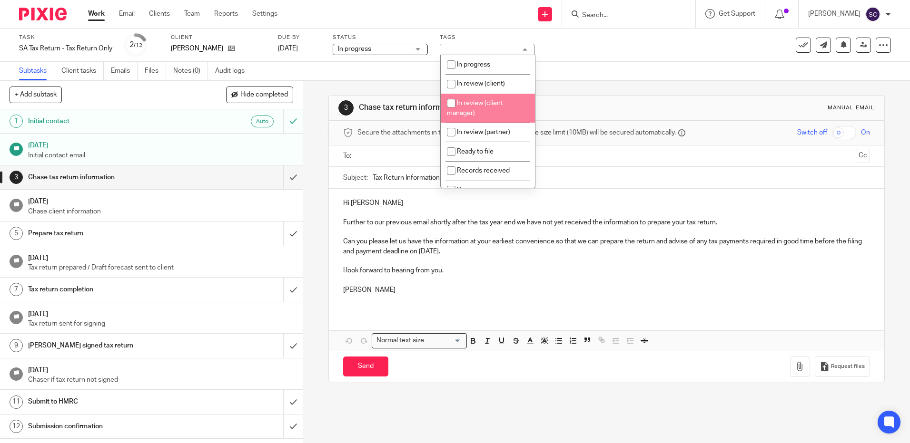
click at [485, 97] on li "In review (client manager)" at bounding box center [488, 108] width 94 height 29
checkbox input "true"
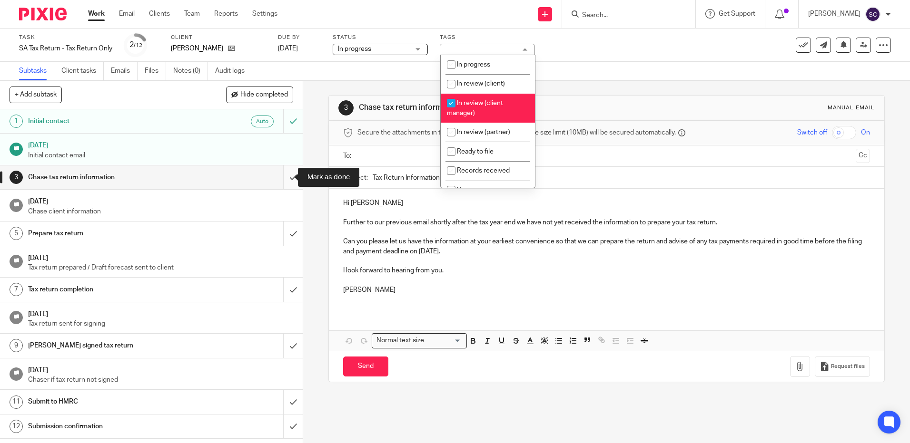
click at [287, 177] on input "submit" at bounding box center [151, 178] width 303 height 24
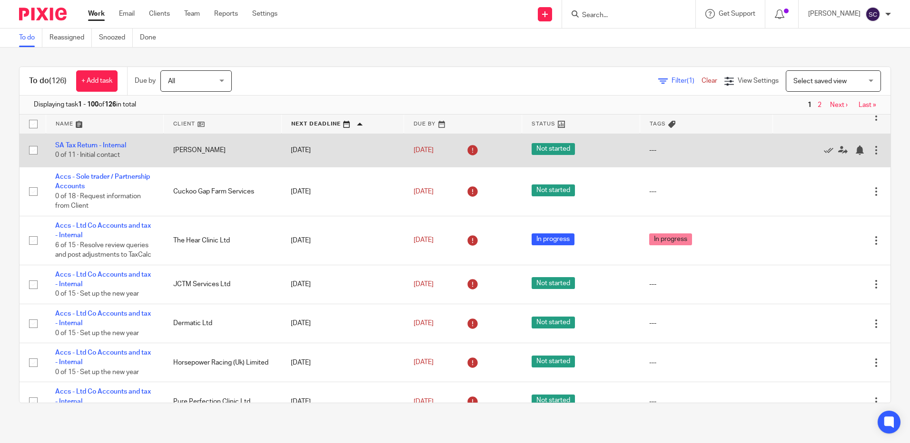
scroll to position [238, 0]
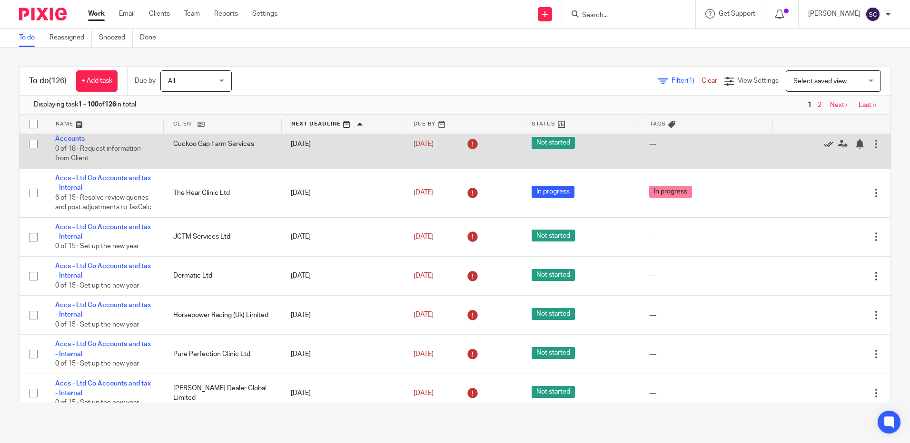
click at [824, 149] on icon at bounding box center [829, 144] width 10 height 10
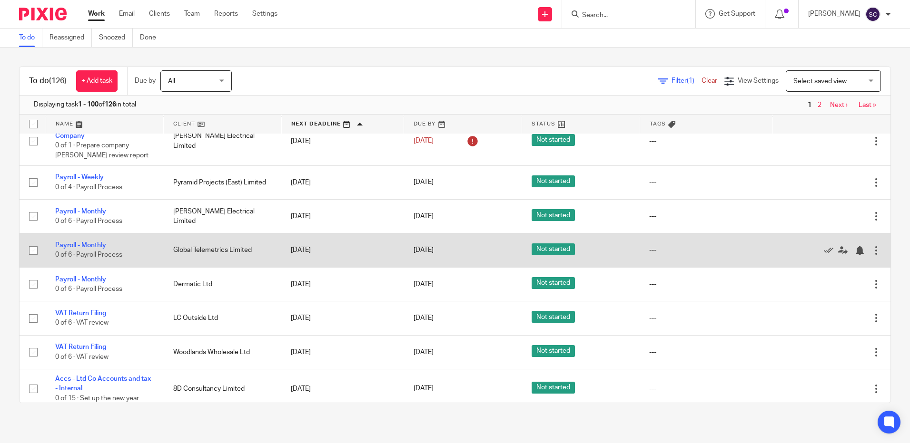
scroll to position [2141, 0]
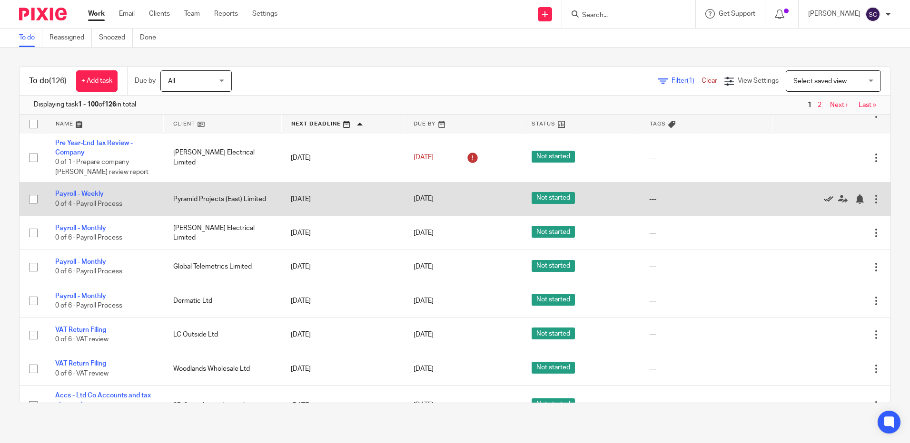
click at [824, 204] on icon at bounding box center [829, 200] width 10 height 10
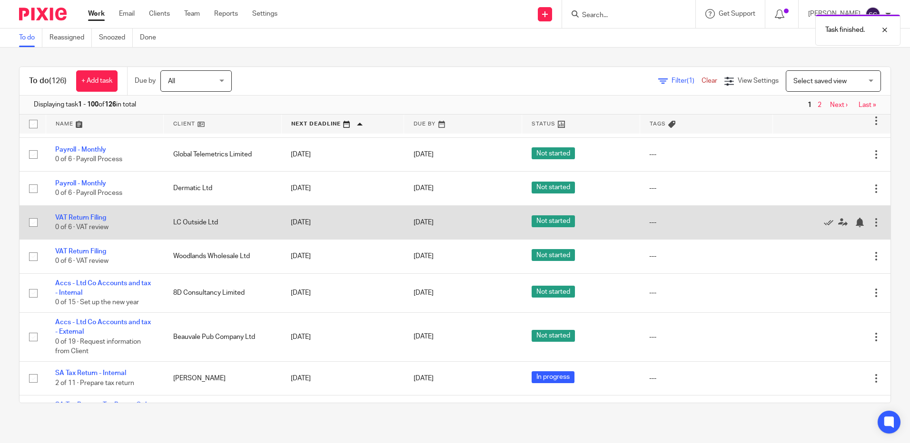
scroll to position [2236, 0]
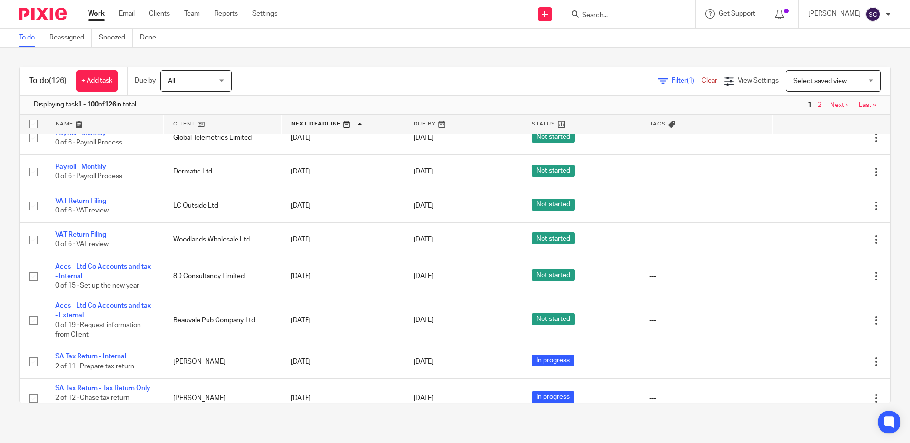
drag, startPoint x: 71, startPoint y: 187, endPoint x: 5, endPoint y: 182, distance: 65.8
click at [5, 182] on div "To do (126) + Add task Due by All All Today Tomorrow This week Next week This m…" at bounding box center [455, 235] width 910 height 375
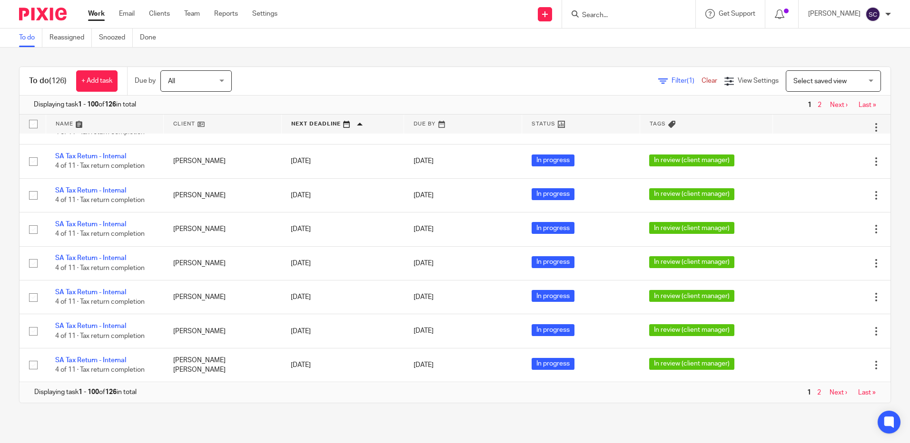
scroll to position [3856, 0]
click at [829, 393] on link "Next ›" at bounding box center [838, 393] width 18 height 7
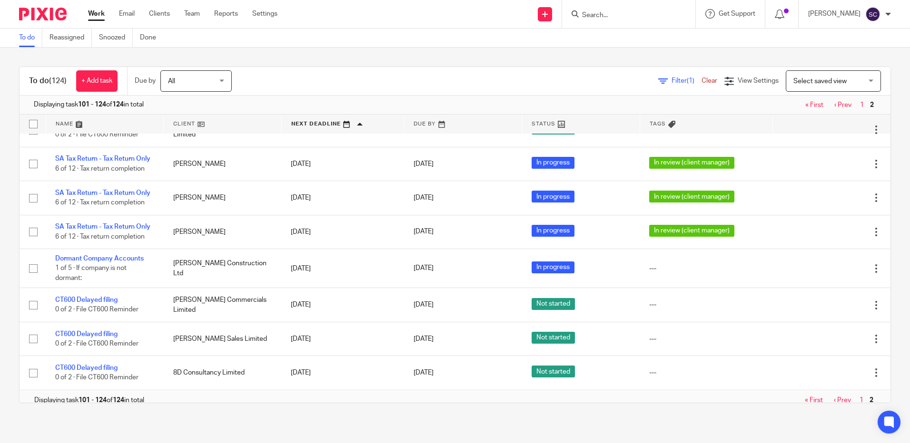
scroll to position [592, 0]
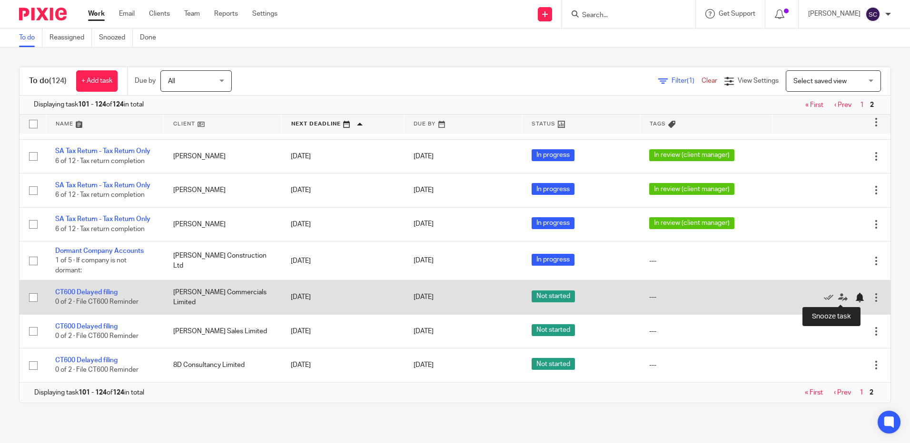
click at [854, 300] on div at bounding box center [859, 298] width 10 height 10
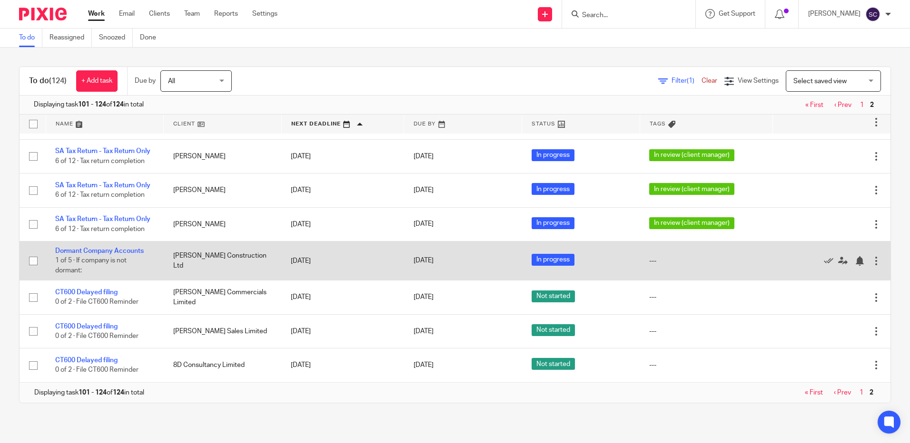
scroll to position [559, 0]
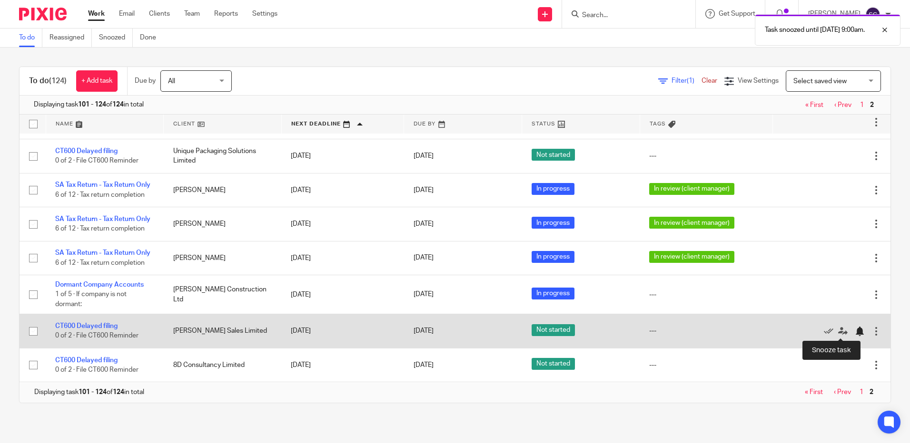
click at [854, 331] on div at bounding box center [859, 332] width 10 height 10
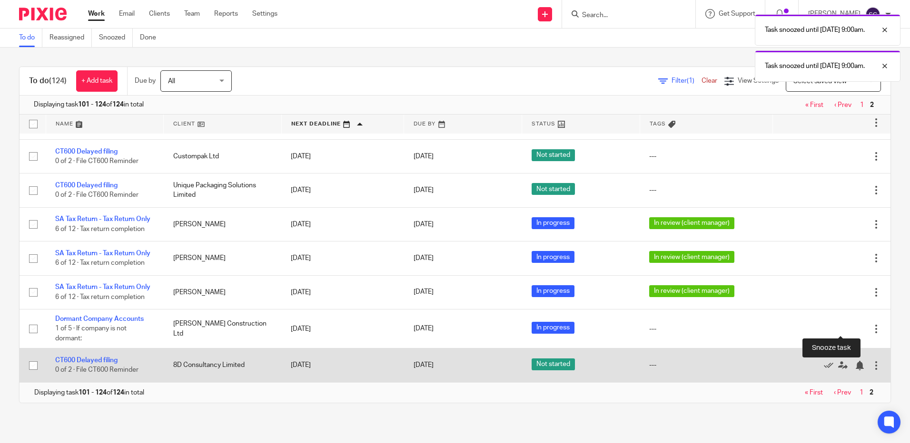
scroll to position [524, 0]
click at [854, 362] on div at bounding box center [859, 366] width 10 height 10
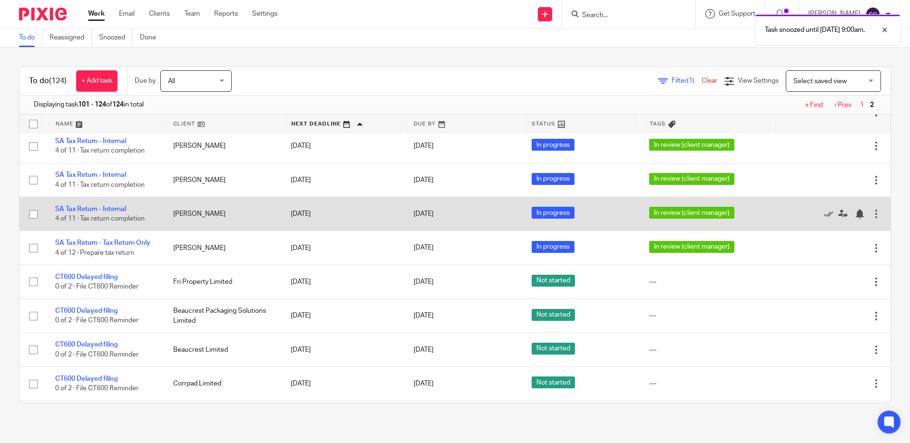
scroll to position [0, 0]
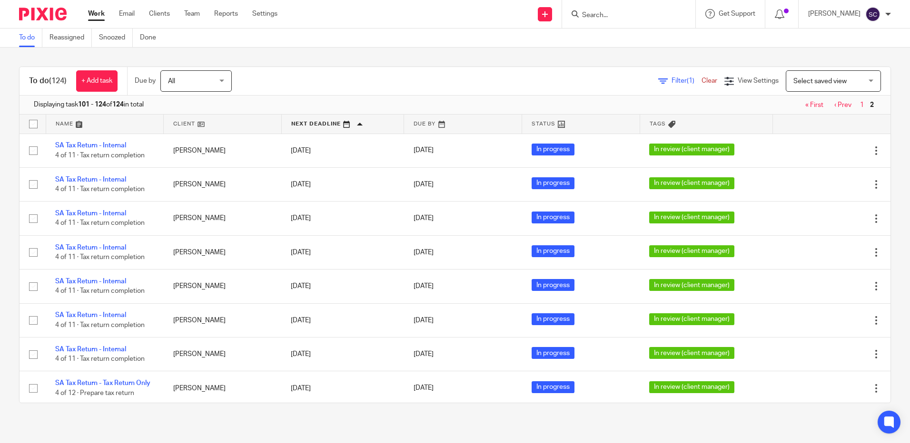
click at [829, 110] on div "Displaying task 101 - 124 of 124 in total « First ‹ Prev 1 2" at bounding box center [455, 105] width 871 height 19
click at [834, 105] on link "‹ Prev" at bounding box center [842, 105] width 17 height 7
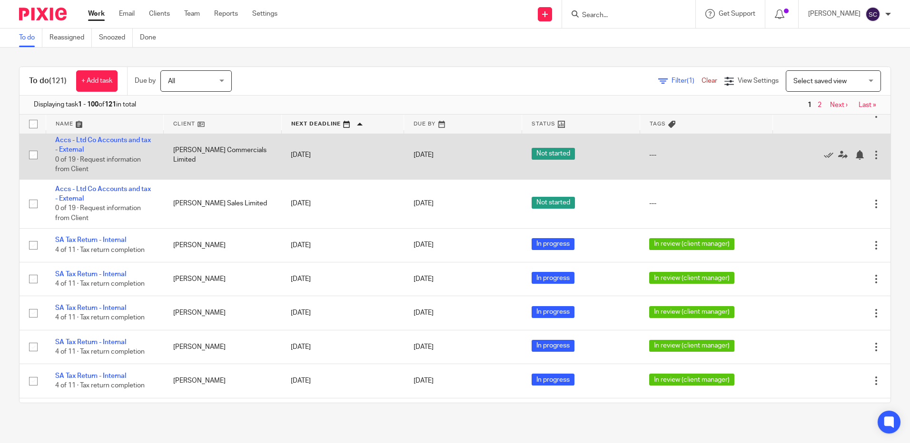
scroll to position [3543, 0]
click at [854, 160] on div at bounding box center [859, 156] width 10 height 10
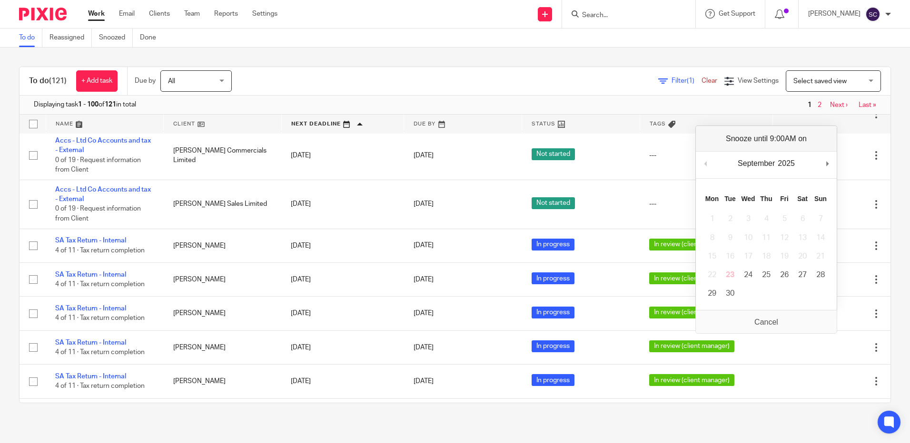
click at [7, 281] on div "To do (121) + Add task Due by All All Today Tomorrow This week Next week This m…" at bounding box center [455, 235] width 910 height 375
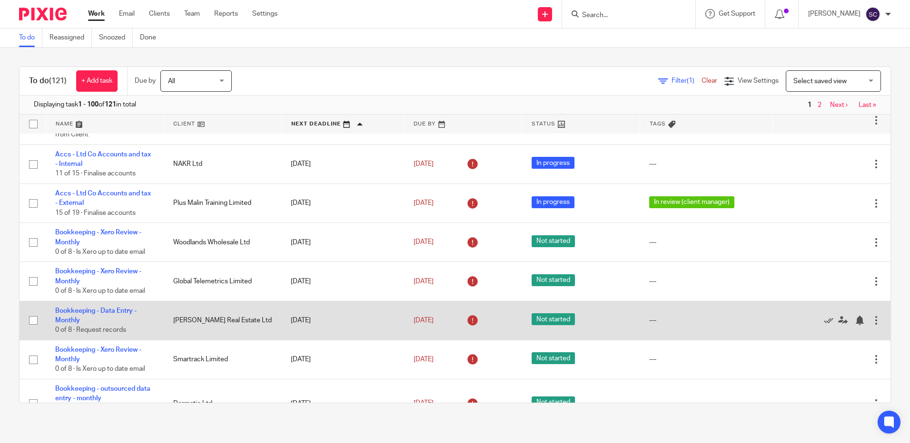
scroll to position [1735, 0]
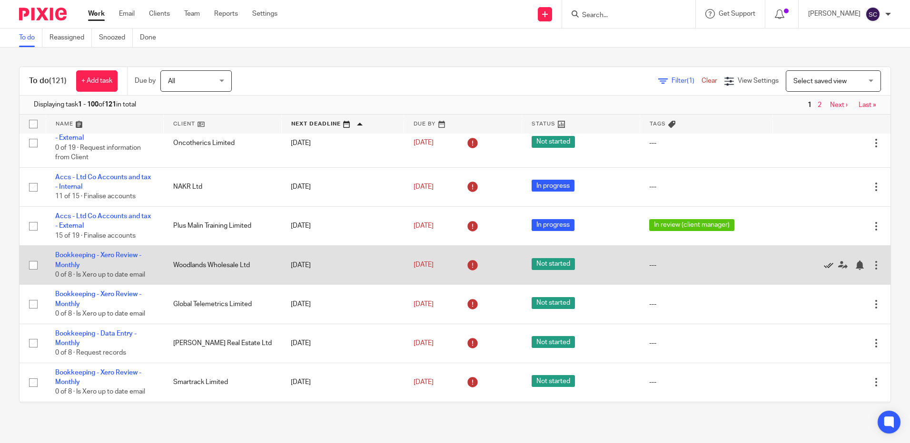
click at [824, 270] on icon at bounding box center [829, 266] width 10 height 10
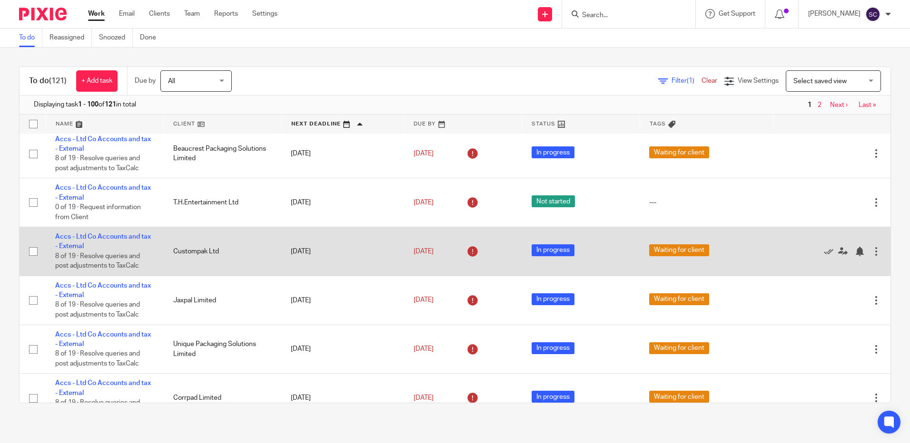
scroll to position [666, 0]
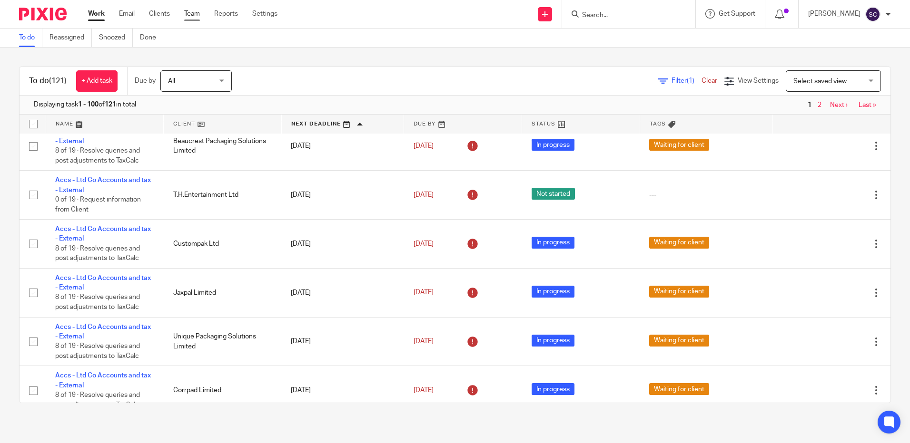
click at [194, 11] on link "Team" at bounding box center [192, 14] width 16 height 10
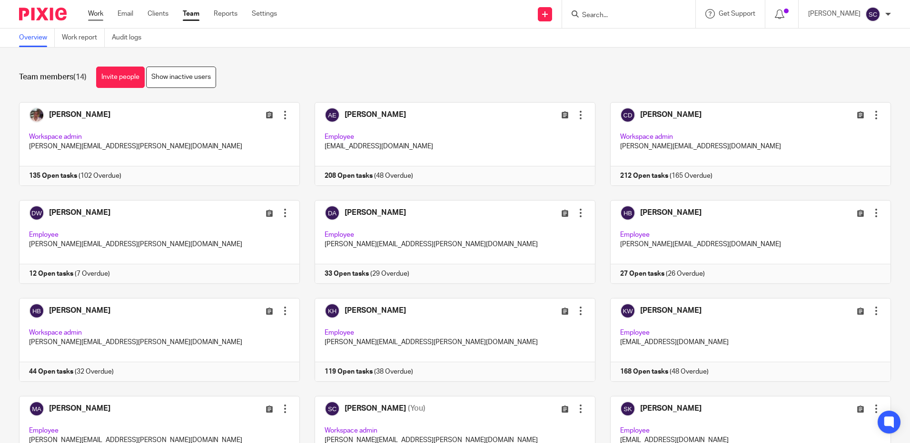
click at [94, 11] on link "Work" at bounding box center [95, 14] width 15 height 10
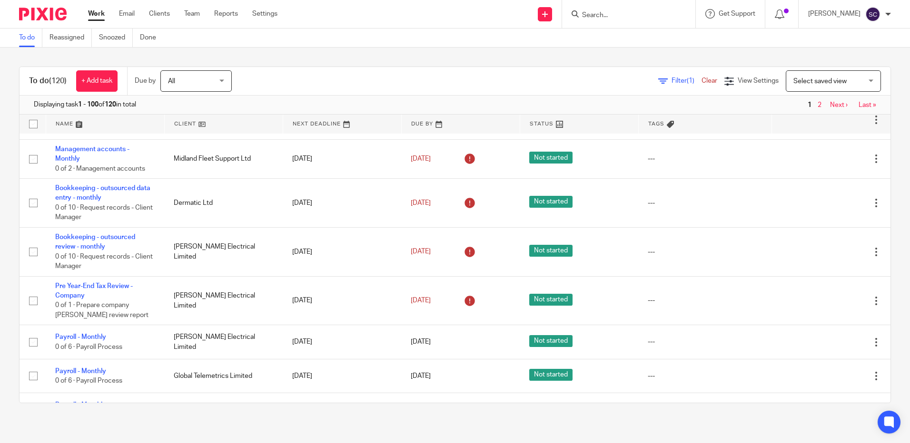
scroll to position [143, 0]
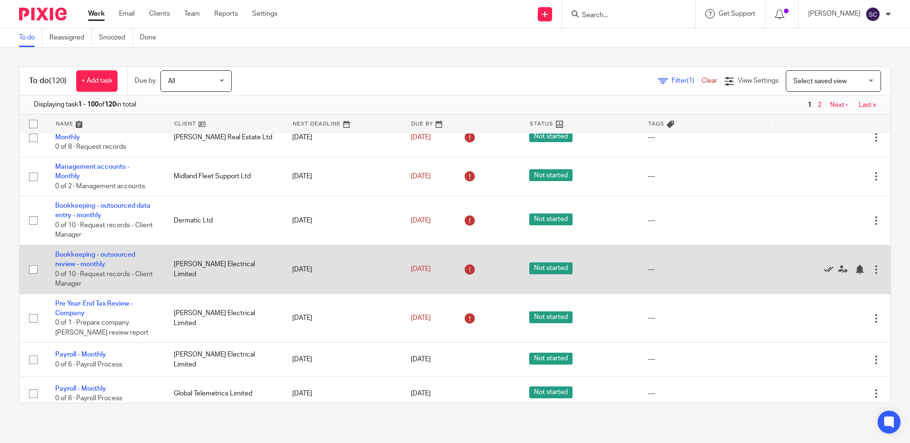
click at [824, 265] on icon at bounding box center [829, 270] width 10 height 10
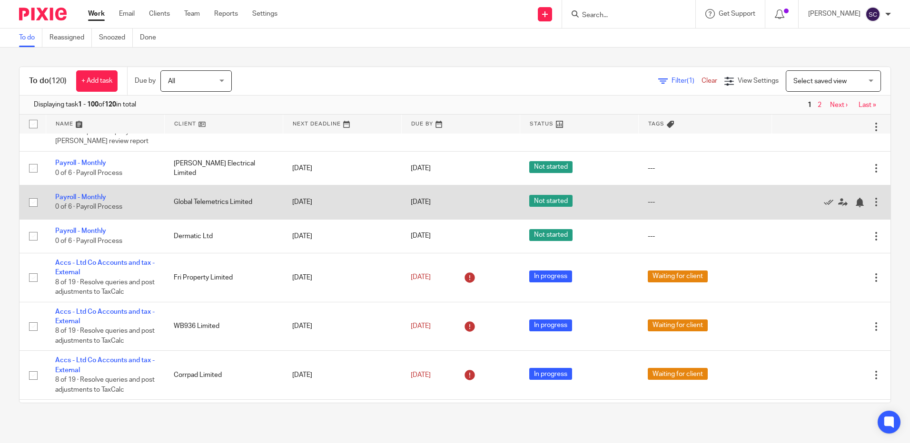
scroll to position [190, 0]
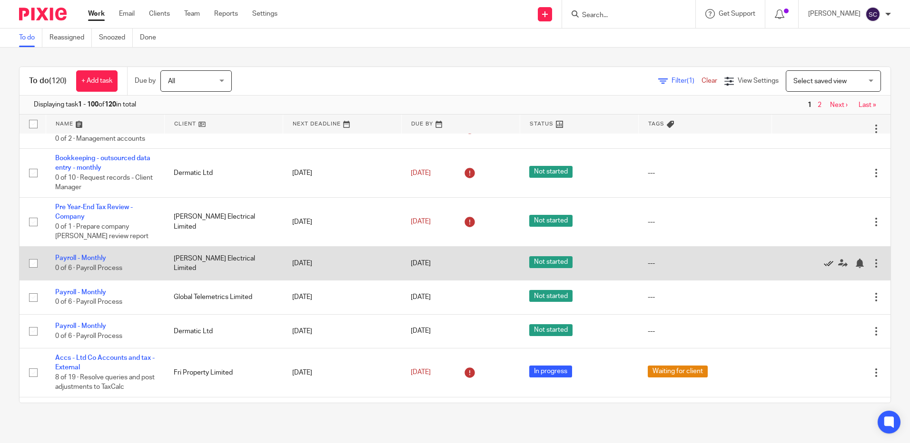
click at [824, 262] on icon at bounding box center [829, 264] width 10 height 10
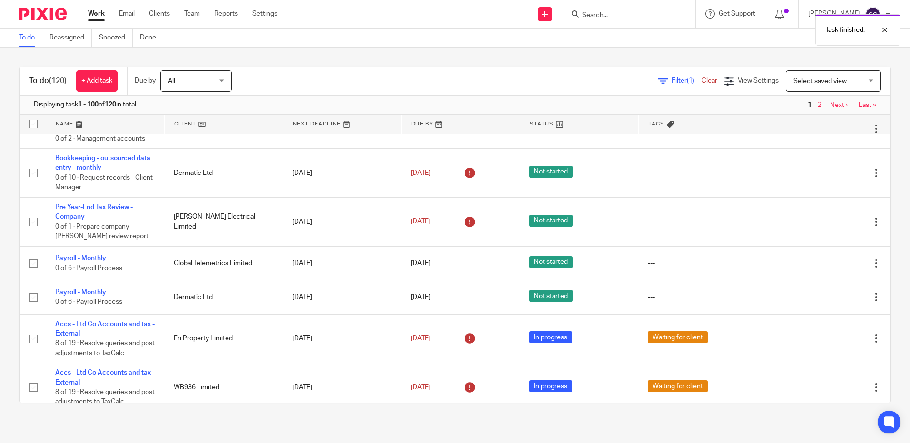
click at [670, 48] on div "To do (120) + Add task Due by All All Today Tomorrow This week Next week This m…" at bounding box center [455, 235] width 910 height 375
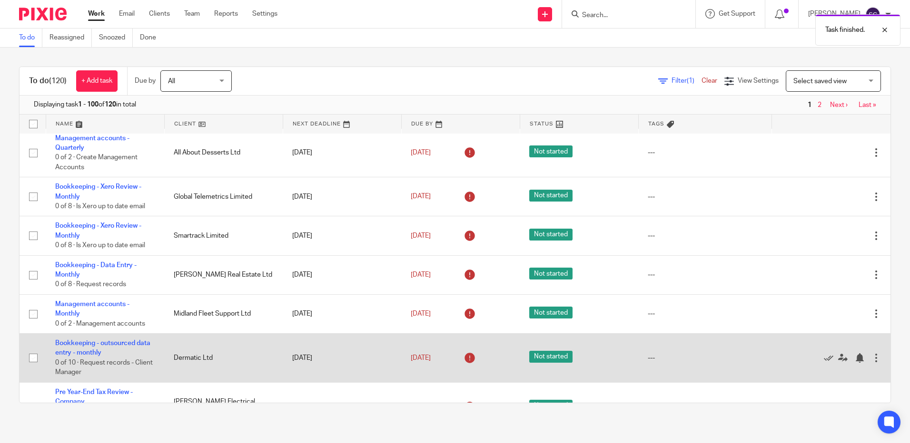
scroll to position [0, 0]
